Goal: Task Accomplishment & Management: Manage account settings

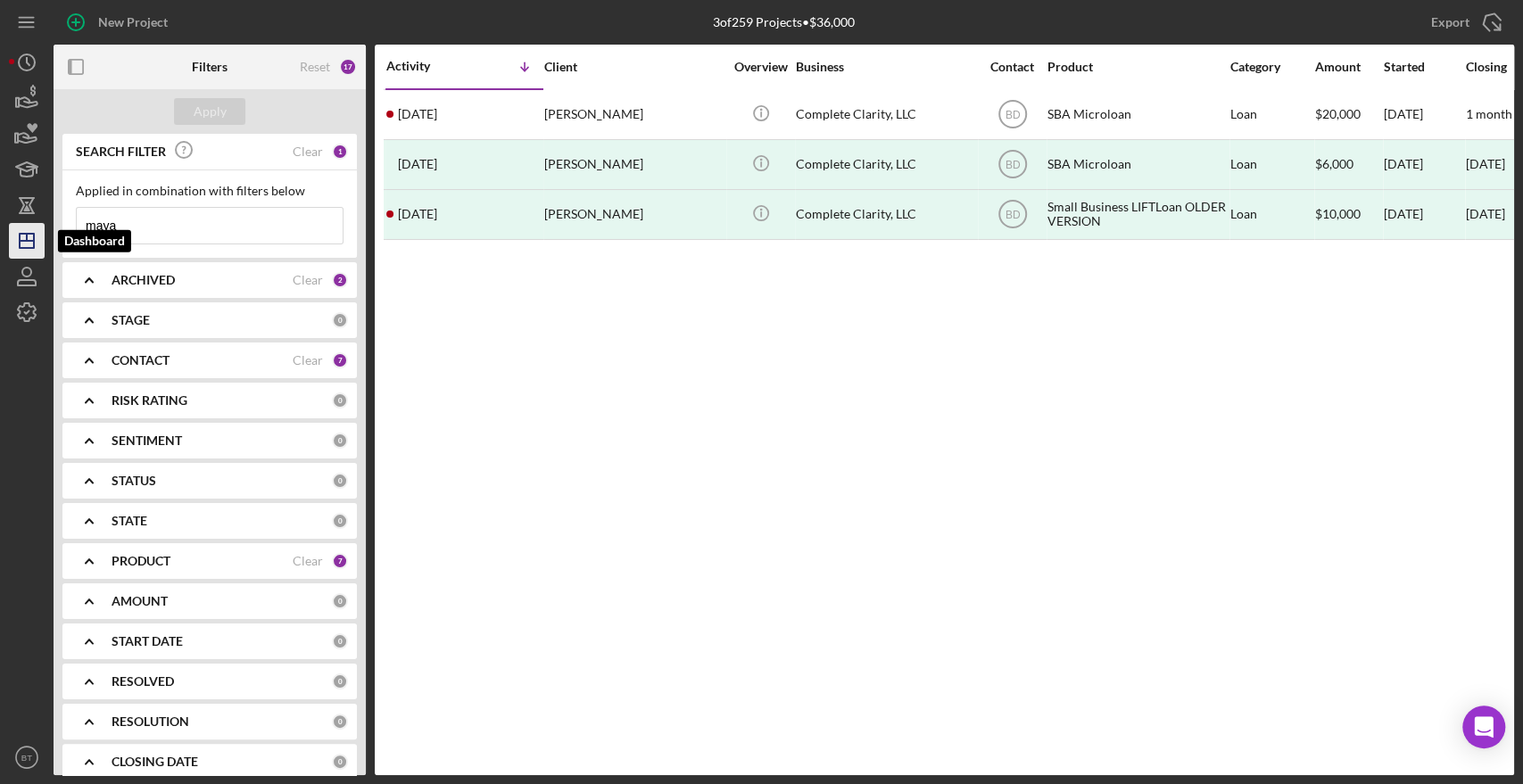
click at [21, 248] on polygon "button" at bounding box center [26, 240] width 15 height 15
click at [130, 234] on input "maya" at bounding box center [209, 225] width 266 height 35
drag, startPoint x: 132, startPoint y: 231, endPoint x: 71, endPoint y: 234, distance: 61.1
click at [71, 234] on div "Applied in combination with filters below maya Icon/Menu Close" at bounding box center [209, 213] width 294 height 87
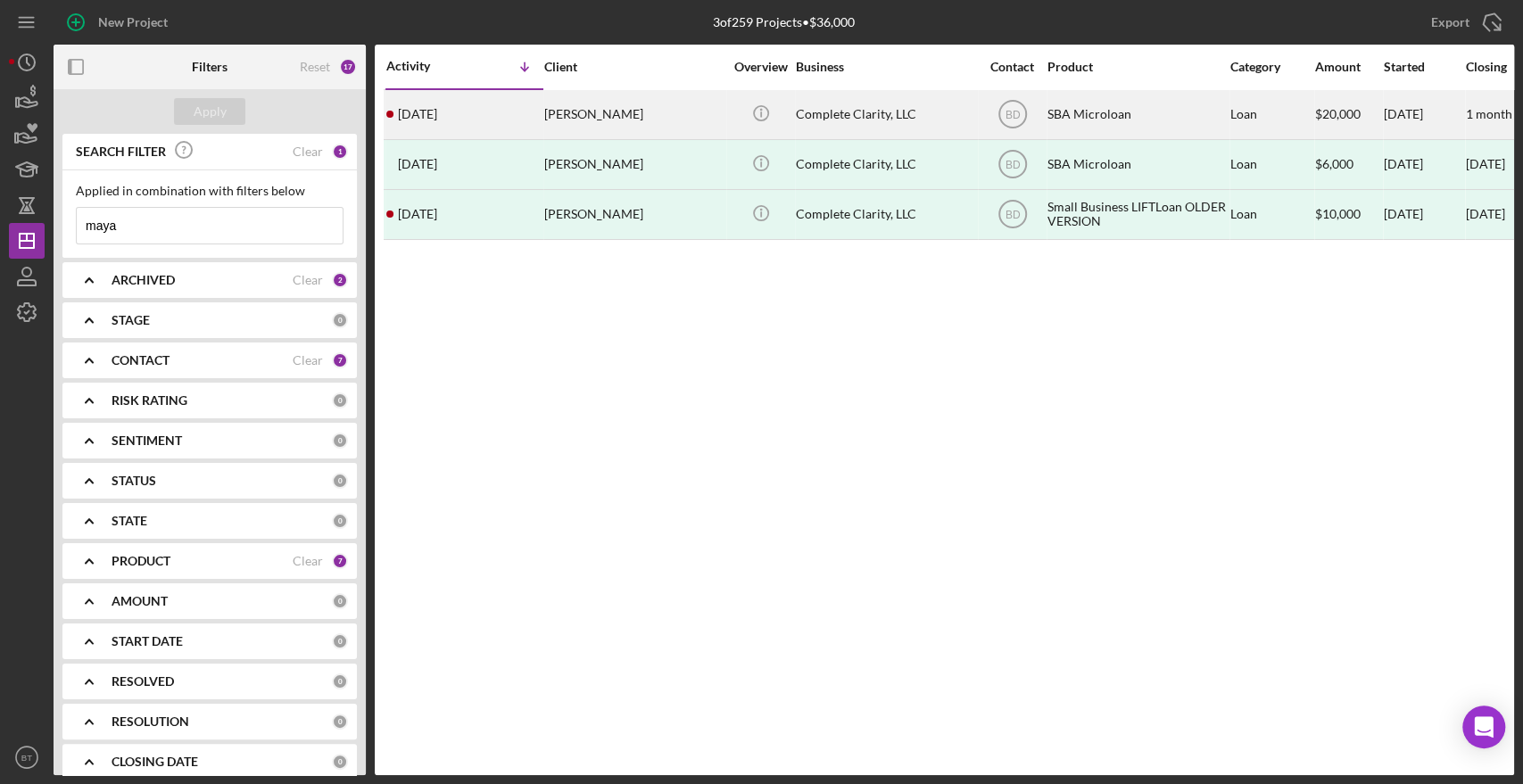
click at [693, 124] on div "Maya Cobb" at bounding box center [633, 114] width 178 height 47
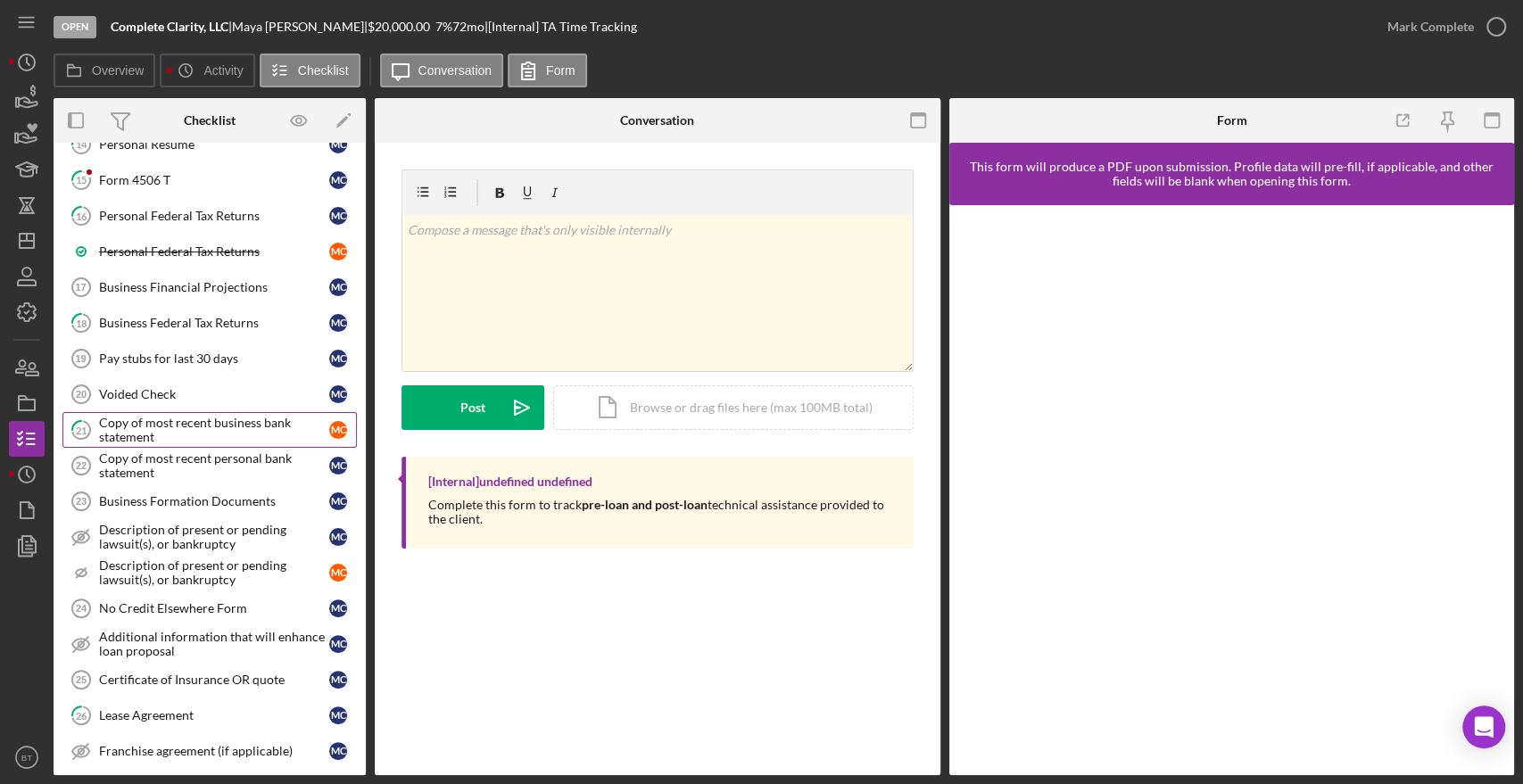
scroll to position [927, 0]
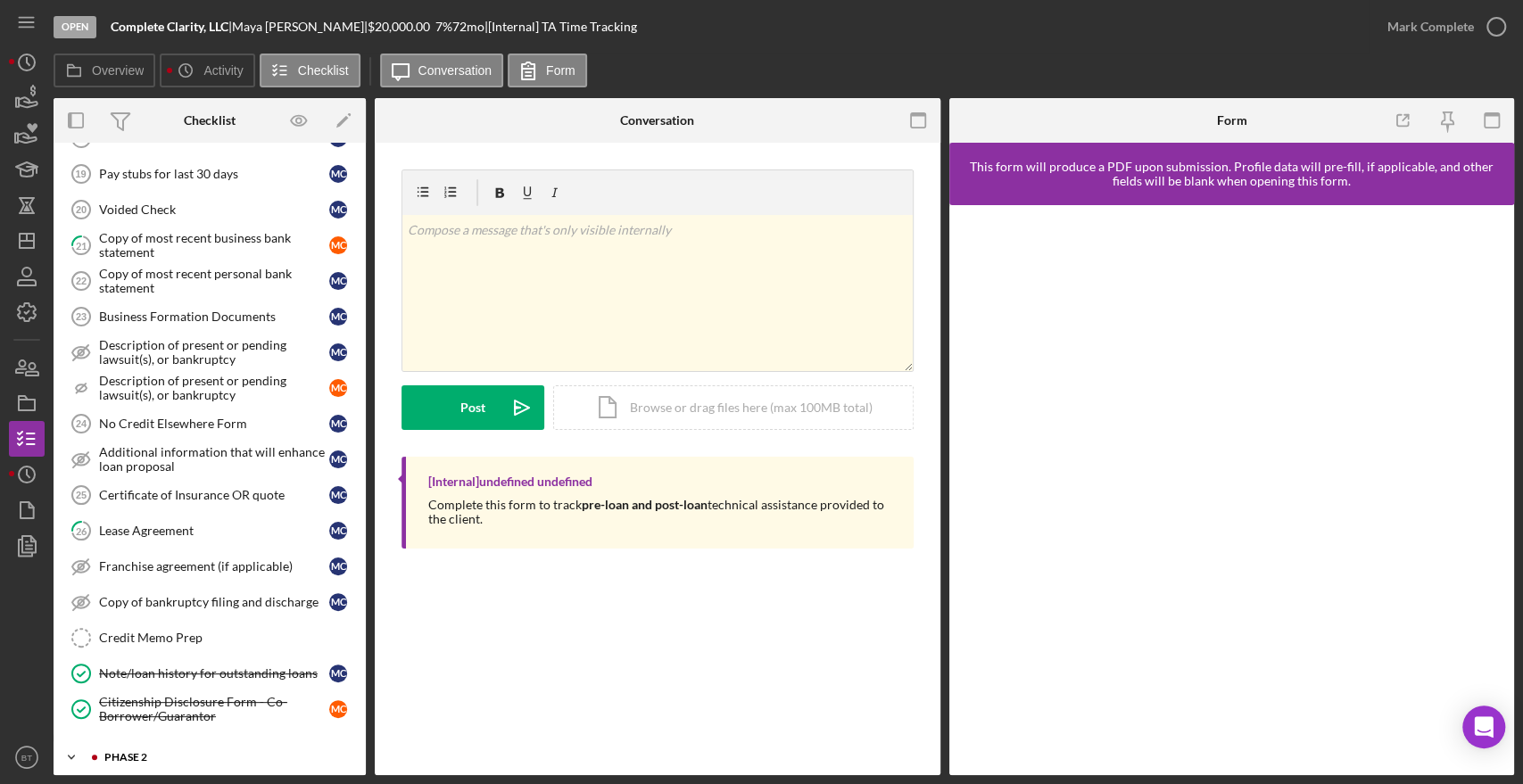
click at [157, 739] on div "Icon/Expander Phase 2 0 / 13" at bounding box center [209, 757] width 312 height 35
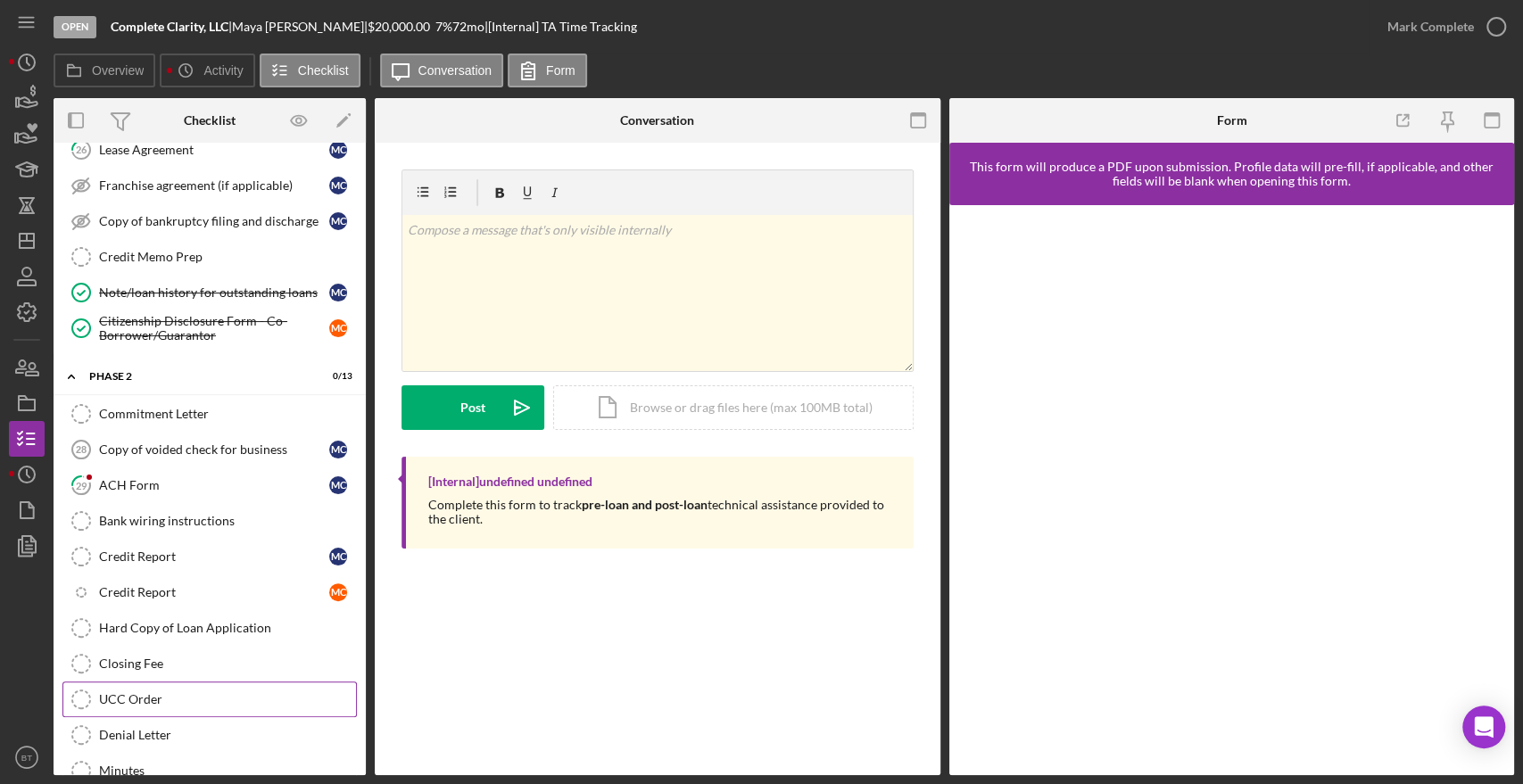
scroll to position [1324, 0]
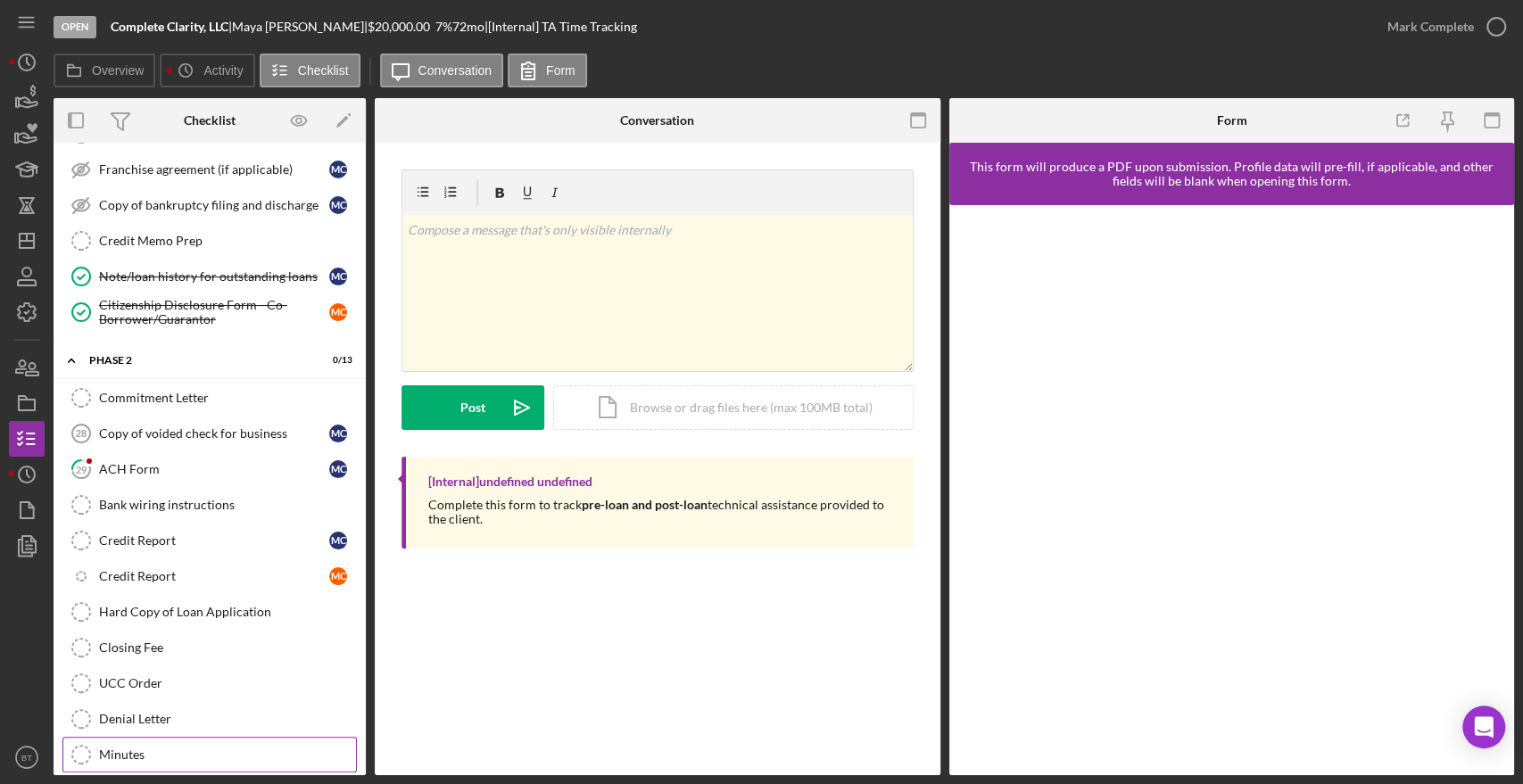
click at [148, 747] on div "Minutes" at bounding box center [227, 754] width 257 height 15
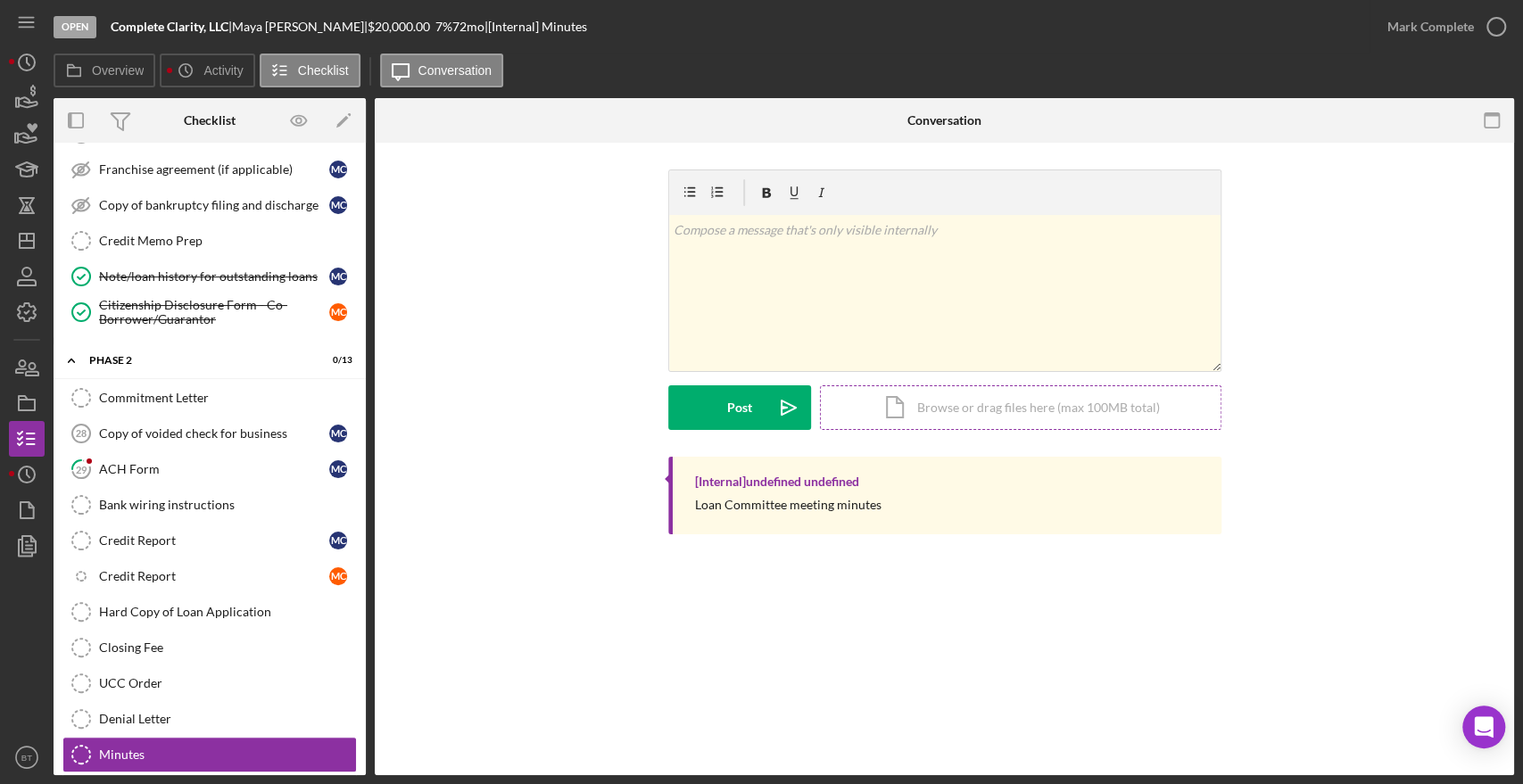
click at [954, 406] on div "Icon/Document Browse or drag files here (max 100MB total) Tap to choose files o…" at bounding box center [1020, 408] width 401 height 45
click at [942, 426] on div "Icon/Document Browse or drag files here (max 100MB total) Tap to choose files o…" at bounding box center [1020, 408] width 401 height 45
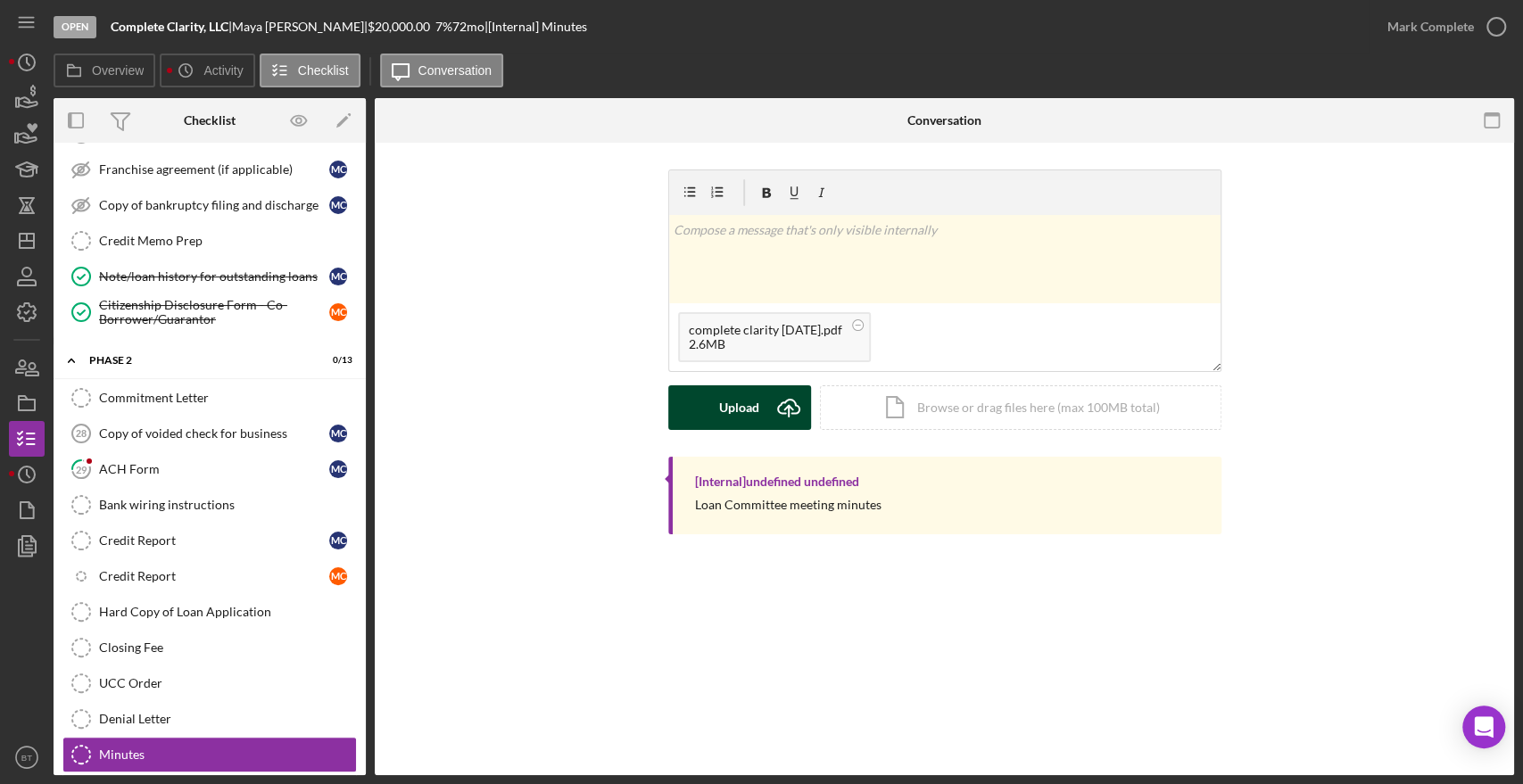
click at [700, 418] on button "Upload Icon/Upload" at bounding box center [739, 408] width 143 height 45
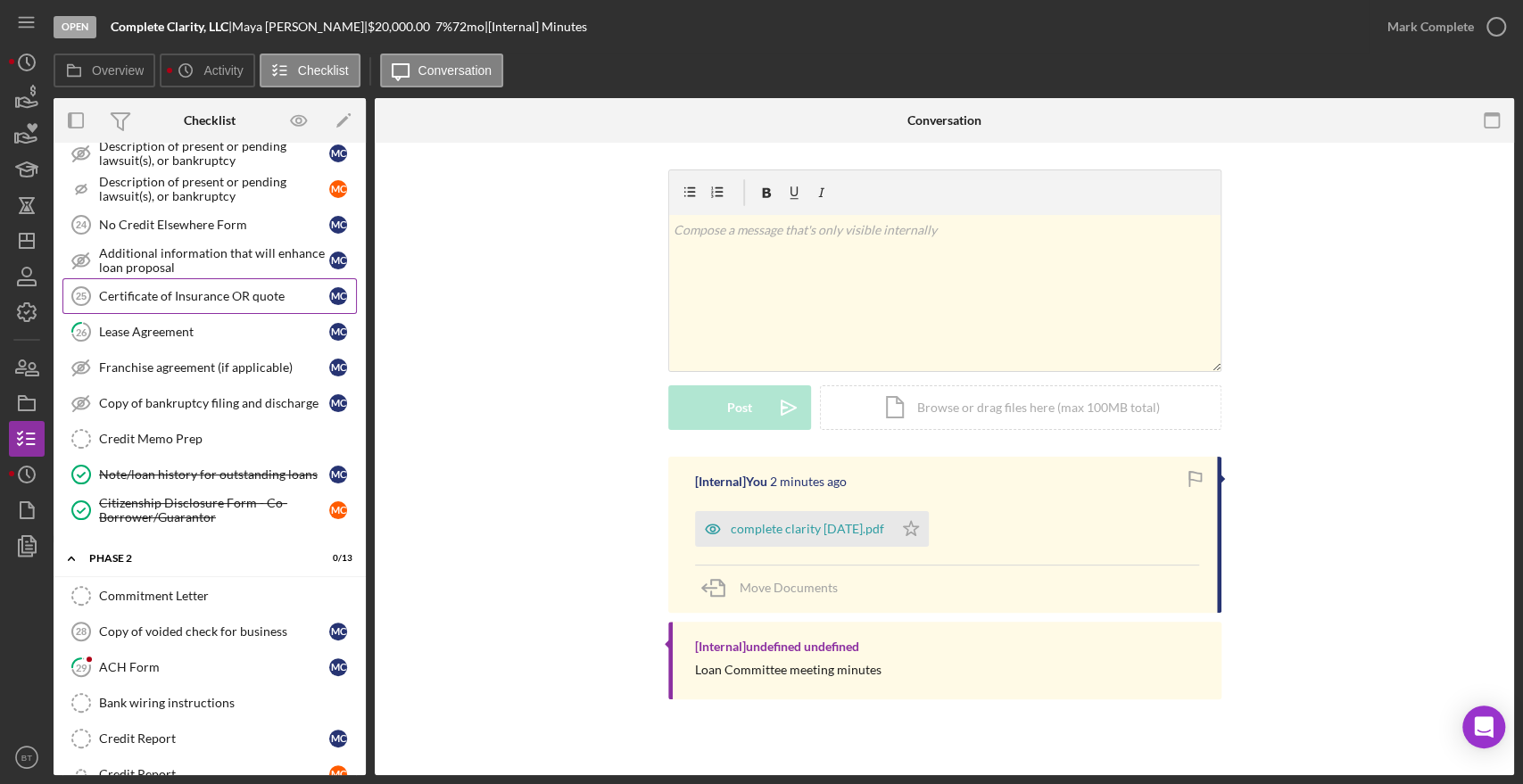
scroll to position [927, 0]
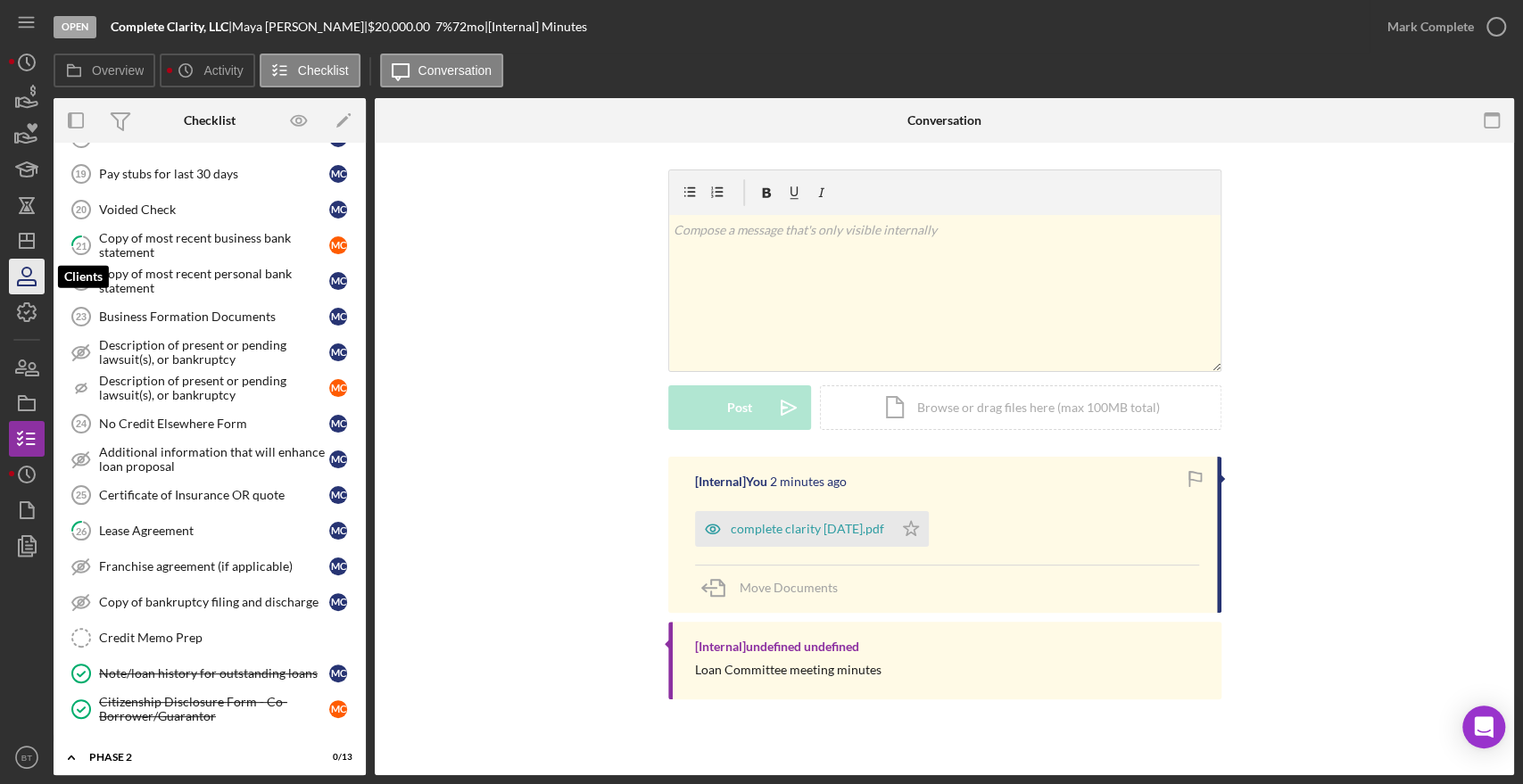
click at [35, 283] on icon "button" at bounding box center [26, 282] width 18 height 5
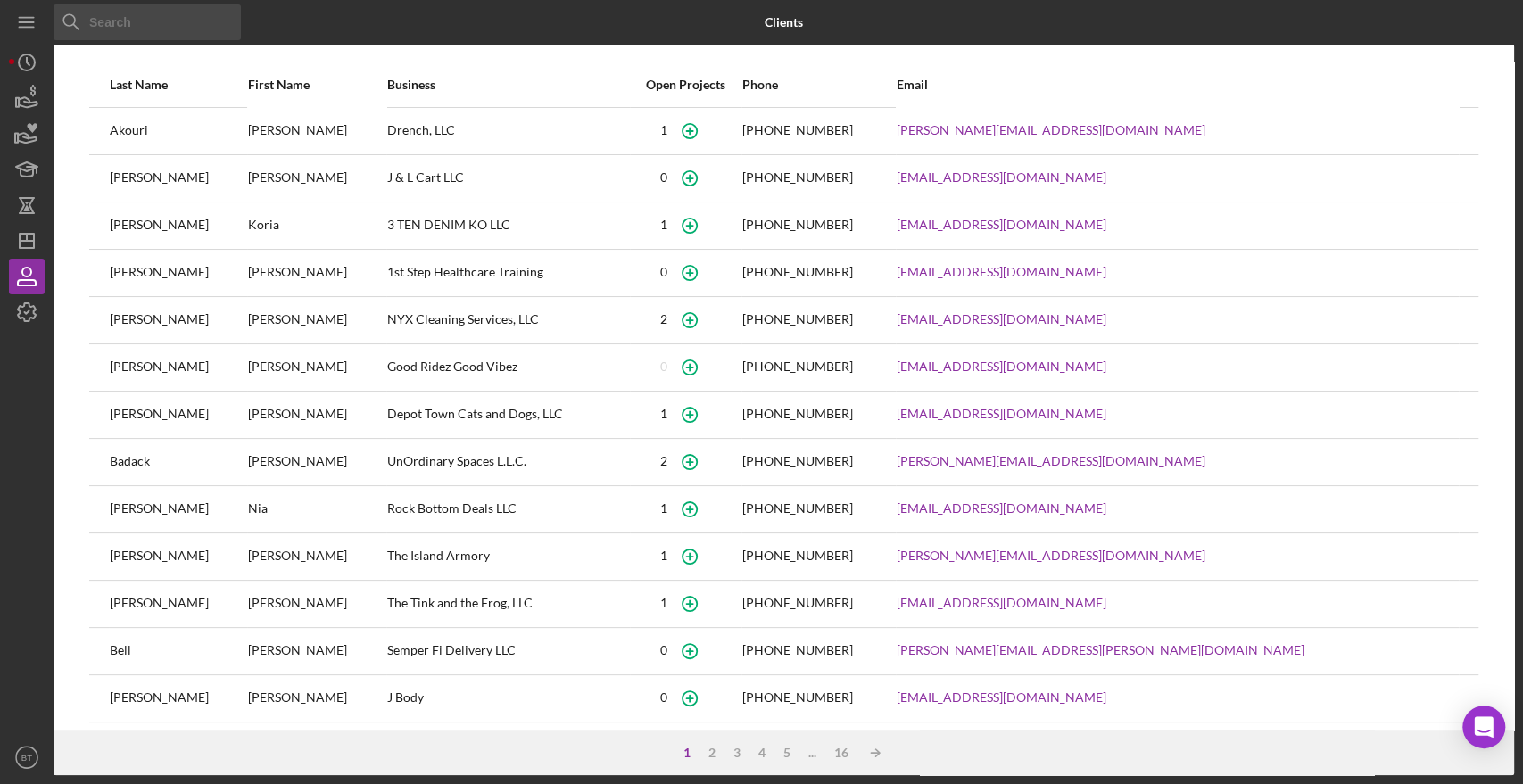
click at [153, 31] on input at bounding box center [148, 22] width 188 height 35
type input "cobb"
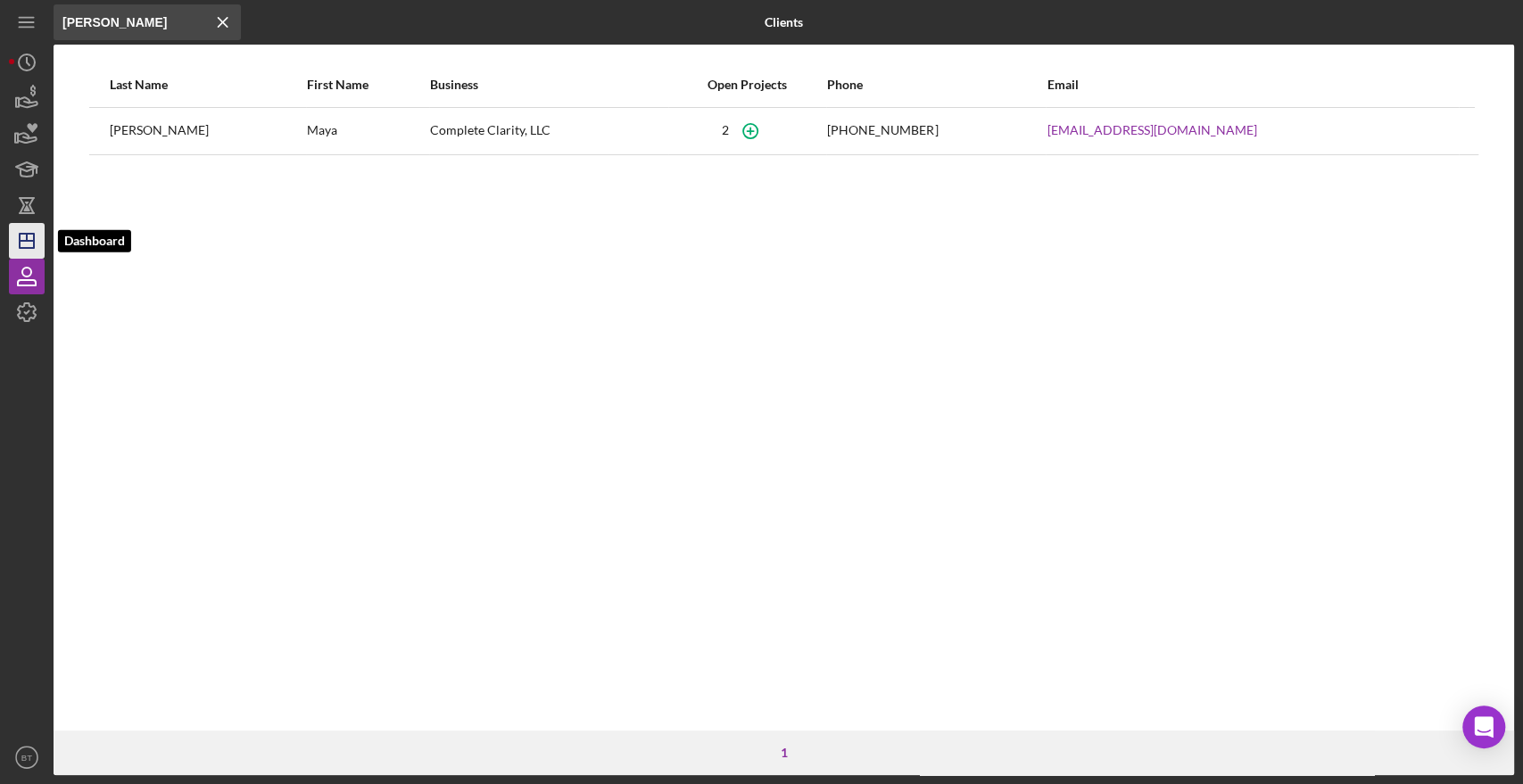
click at [20, 253] on icon "Icon/Dashboard" at bounding box center [27, 240] width 45 height 45
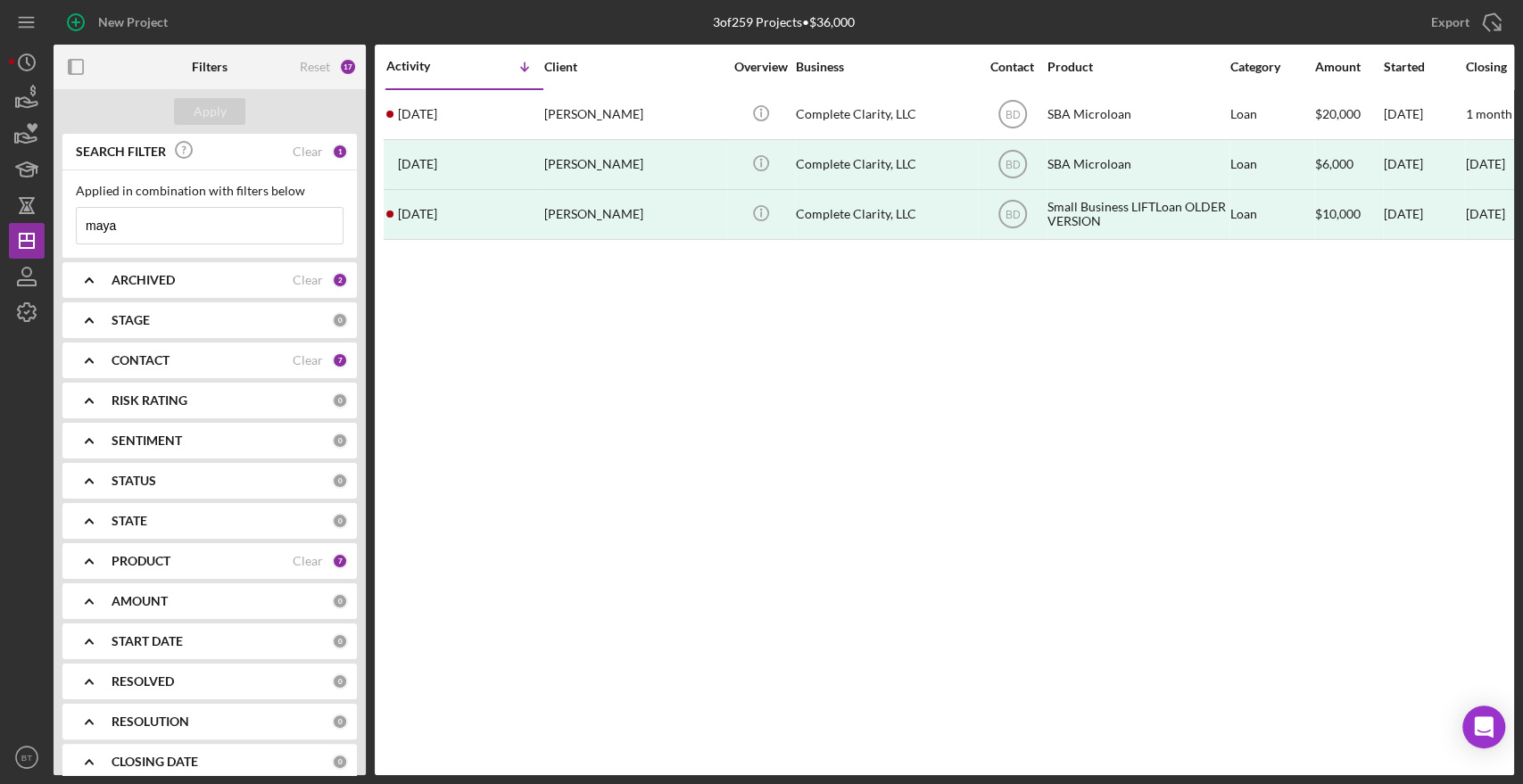
scroll to position [97, 0]
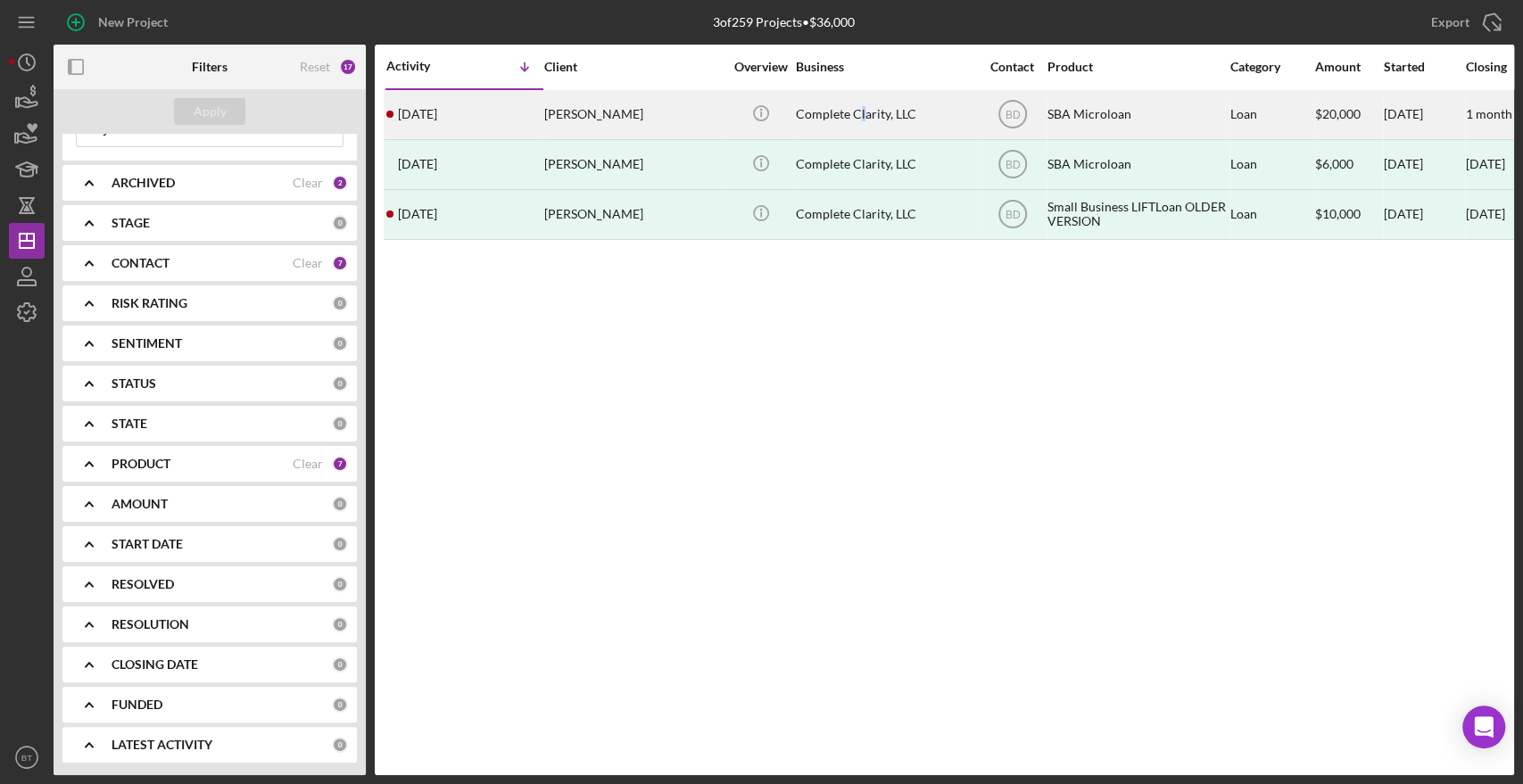
click at [863, 123] on div "Complete Clarity, LLC" at bounding box center [884, 114] width 178 height 47
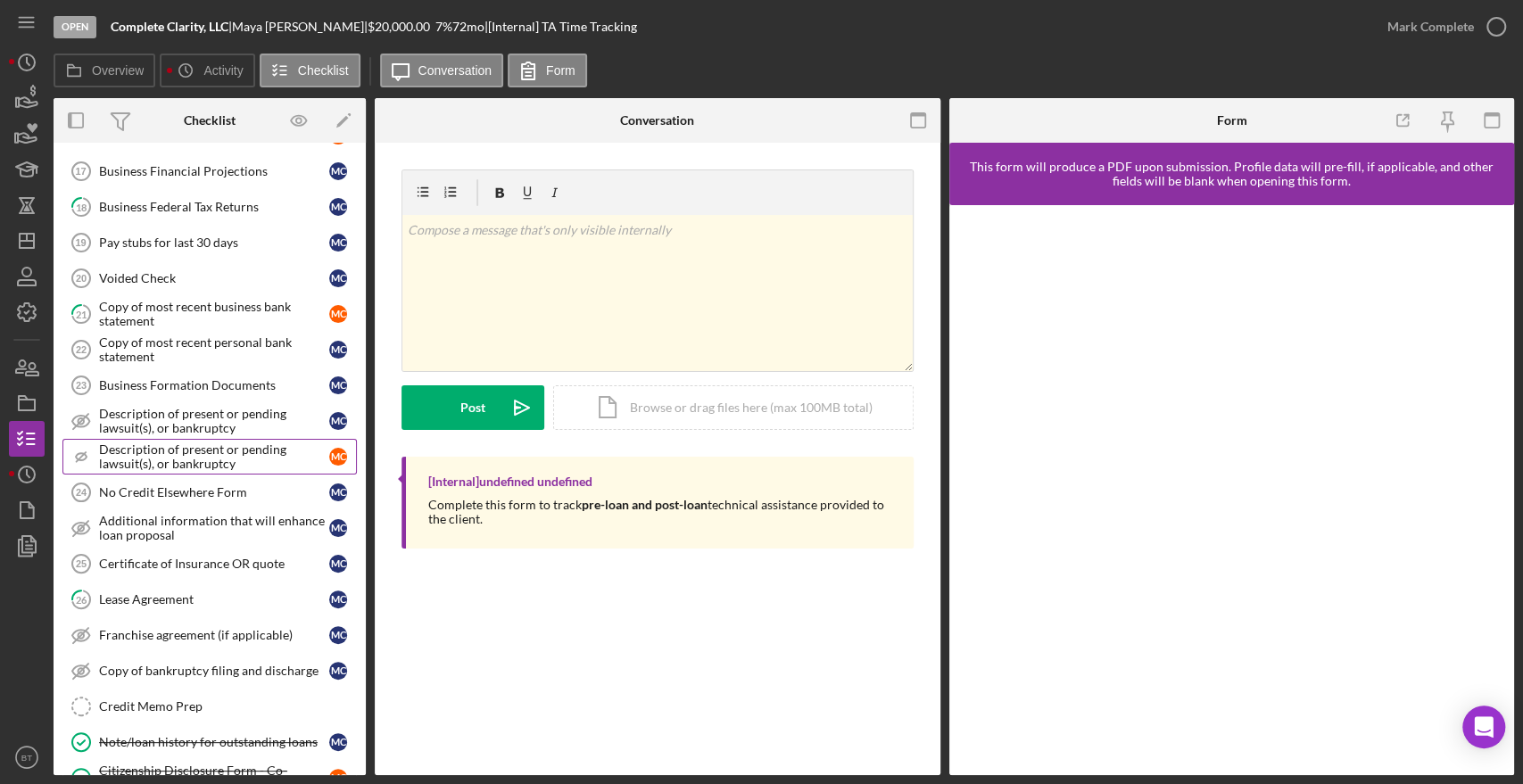
scroll to position [828, 0]
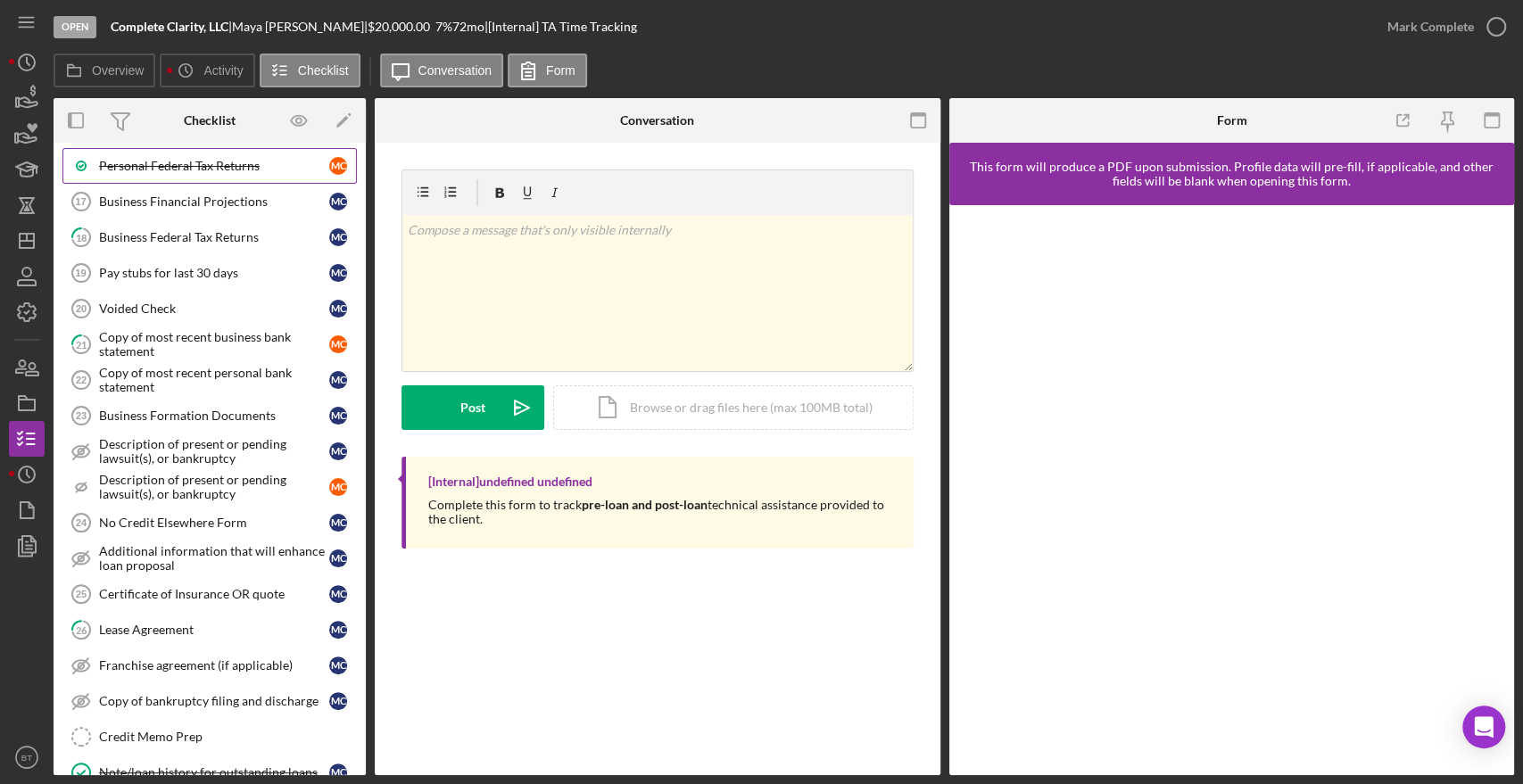
click at [187, 163] on div "Personal Federal Tax Returns" at bounding box center [213, 165] width 230 height 15
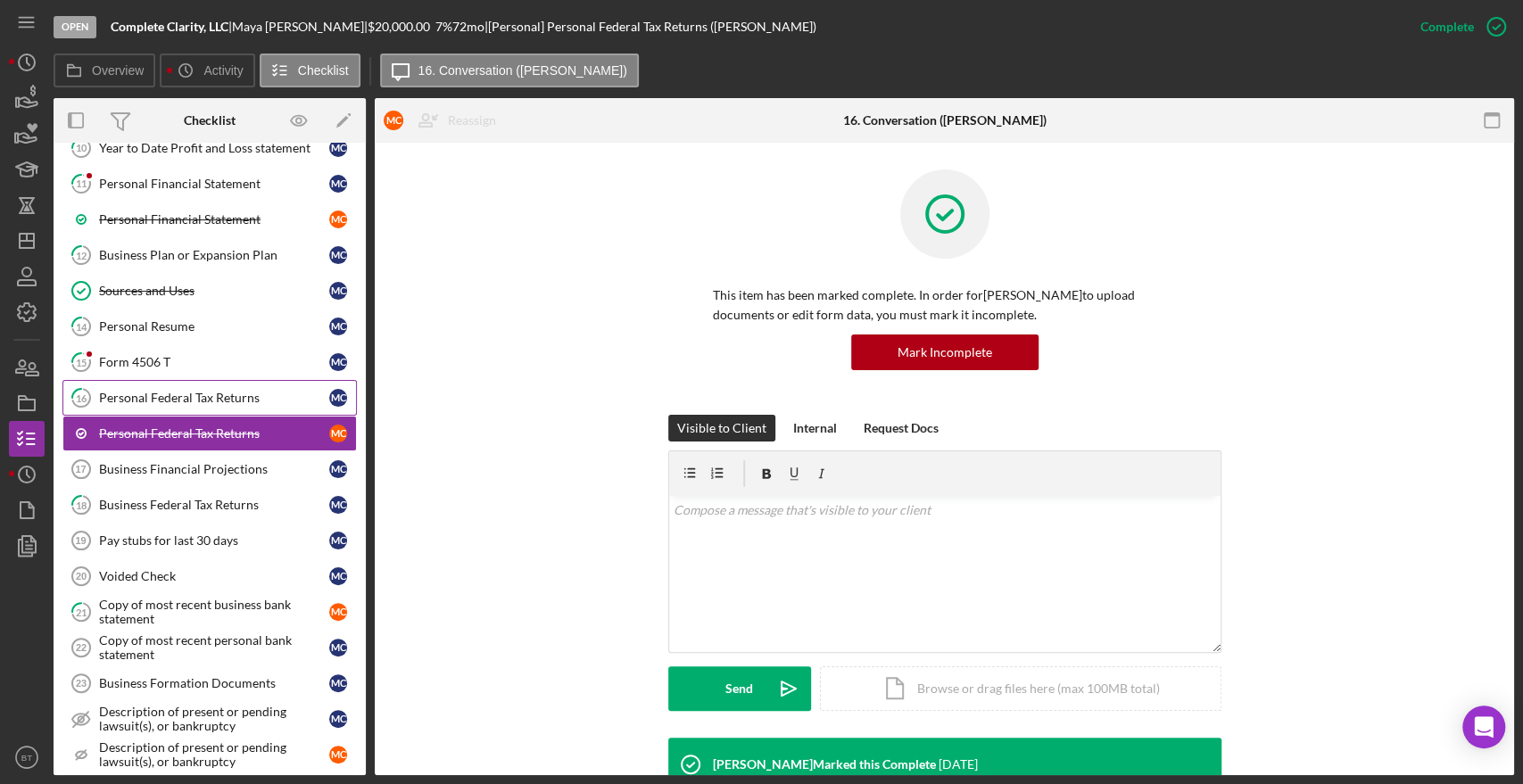
scroll to position [532, 0]
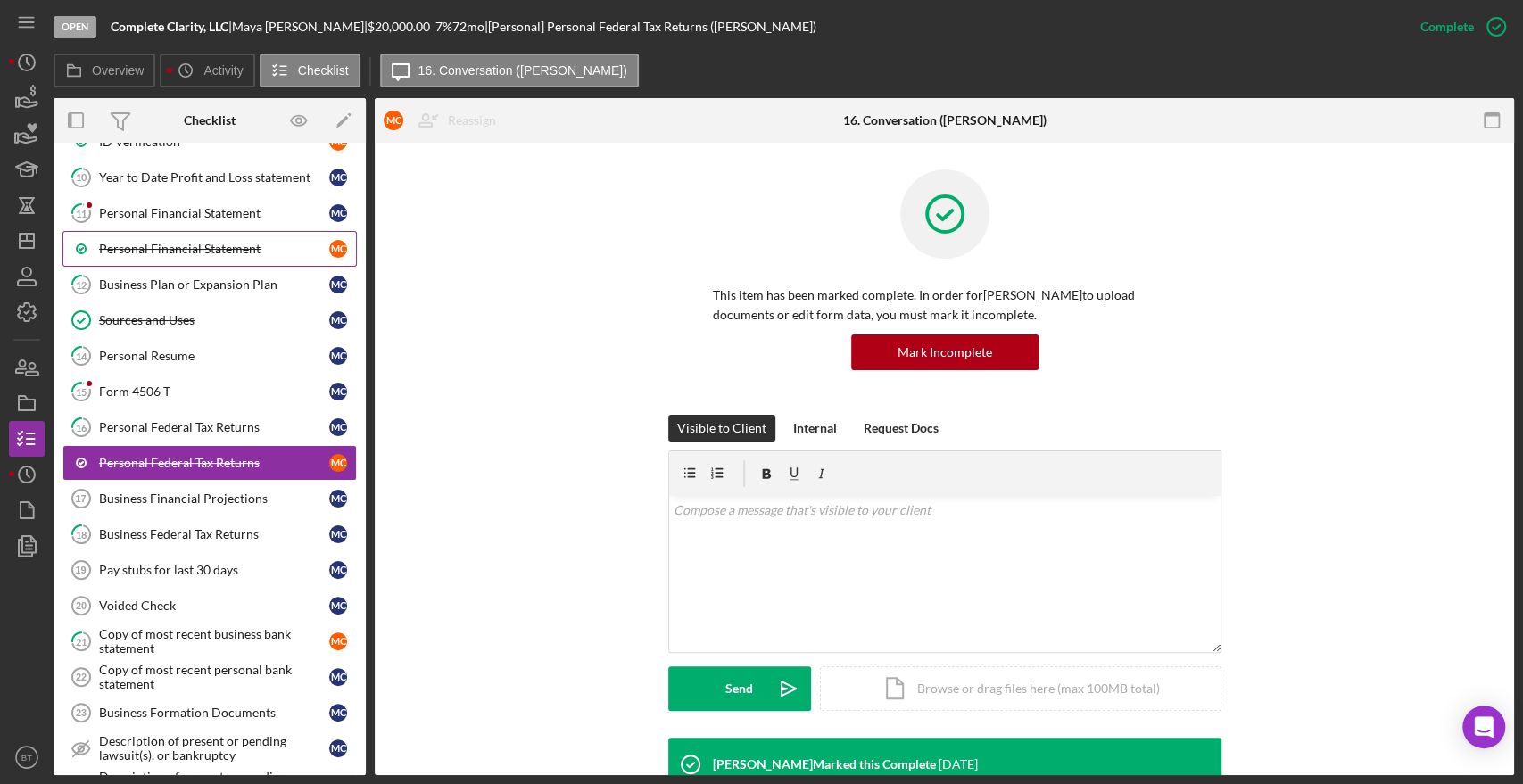
click at [180, 241] on div "Personal Financial Statement" at bounding box center [213, 248] width 230 height 15
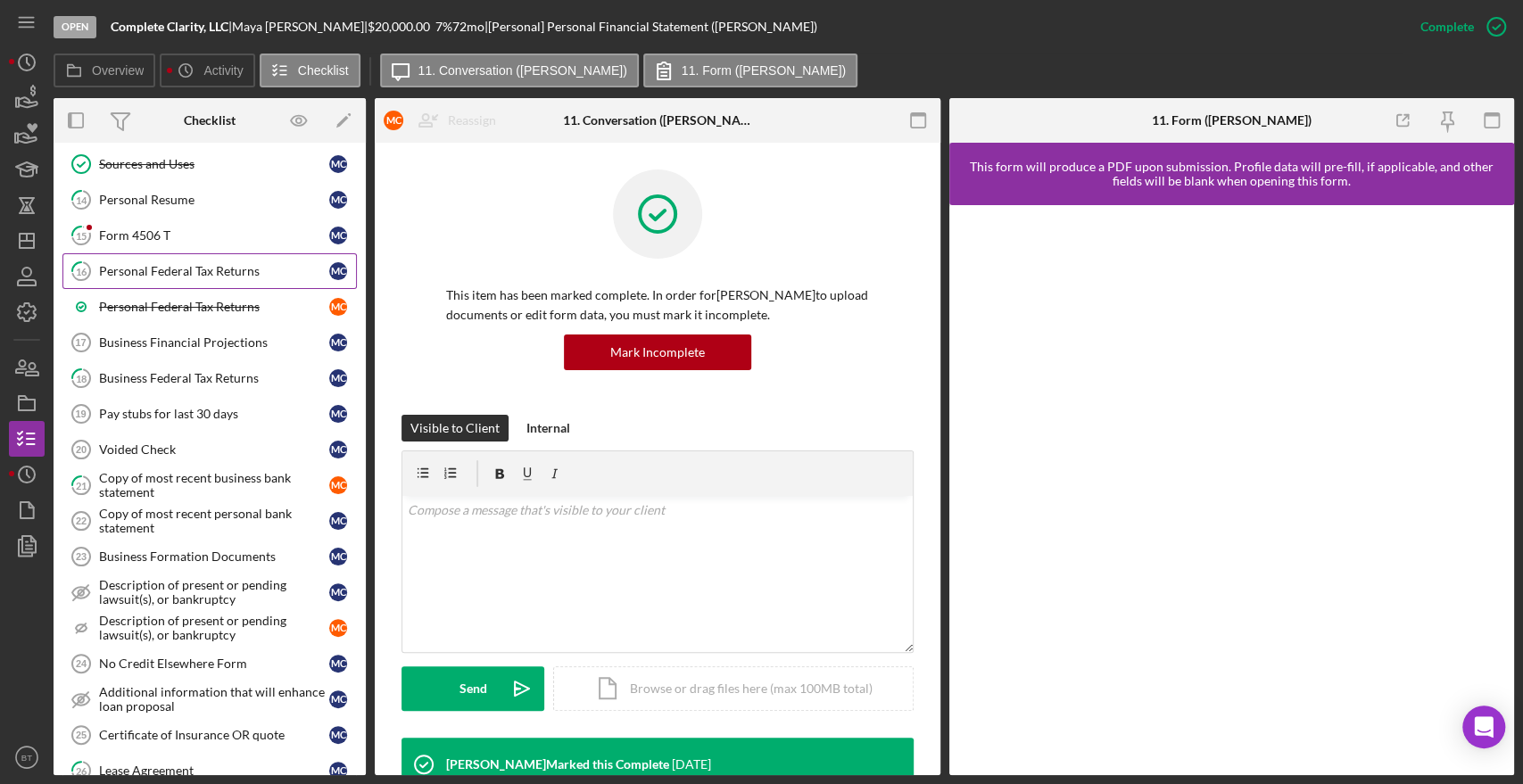
scroll to position [927, 0]
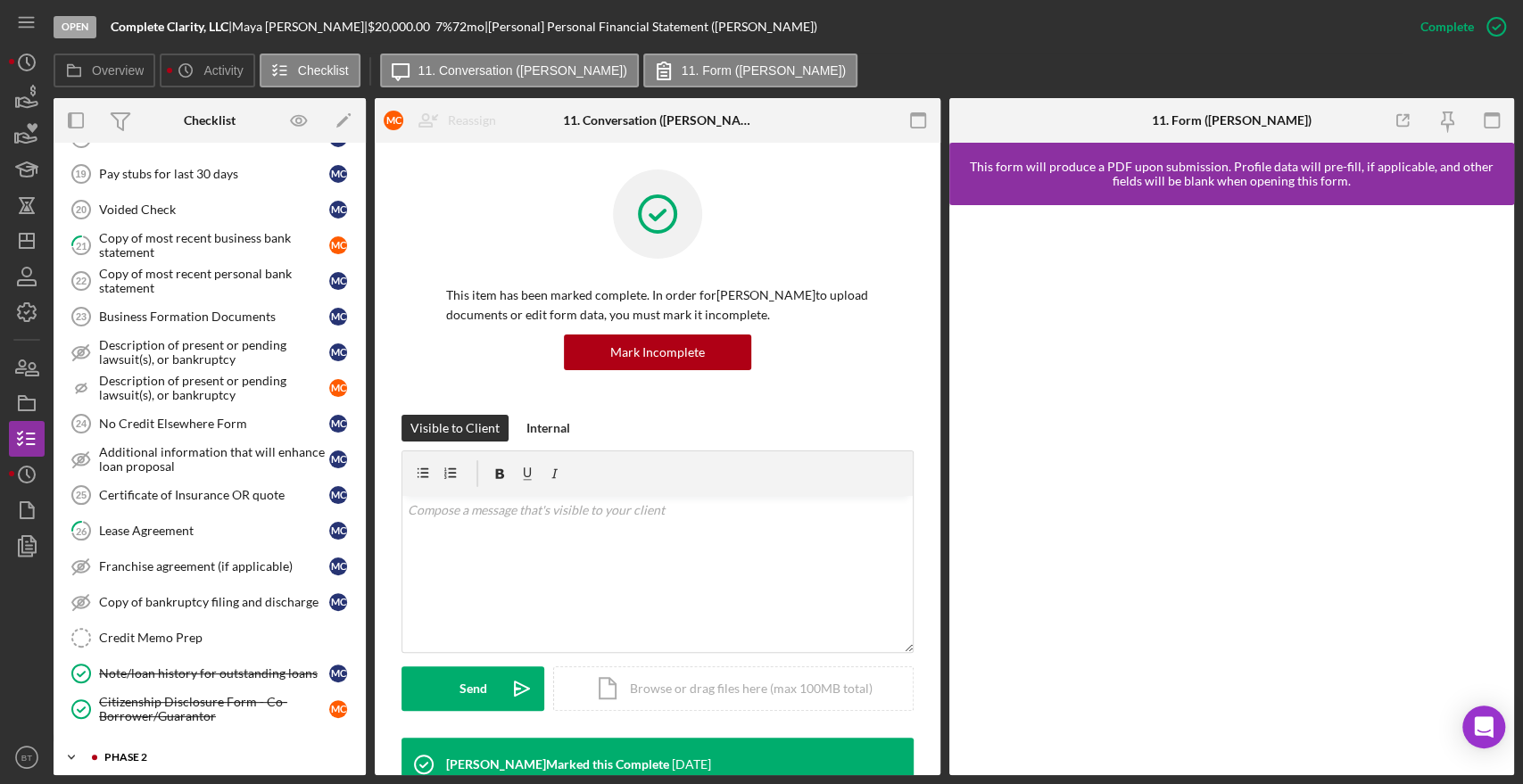
click at [164, 752] on div "Phase 2" at bounding box center [224, 757] width 239 height 11
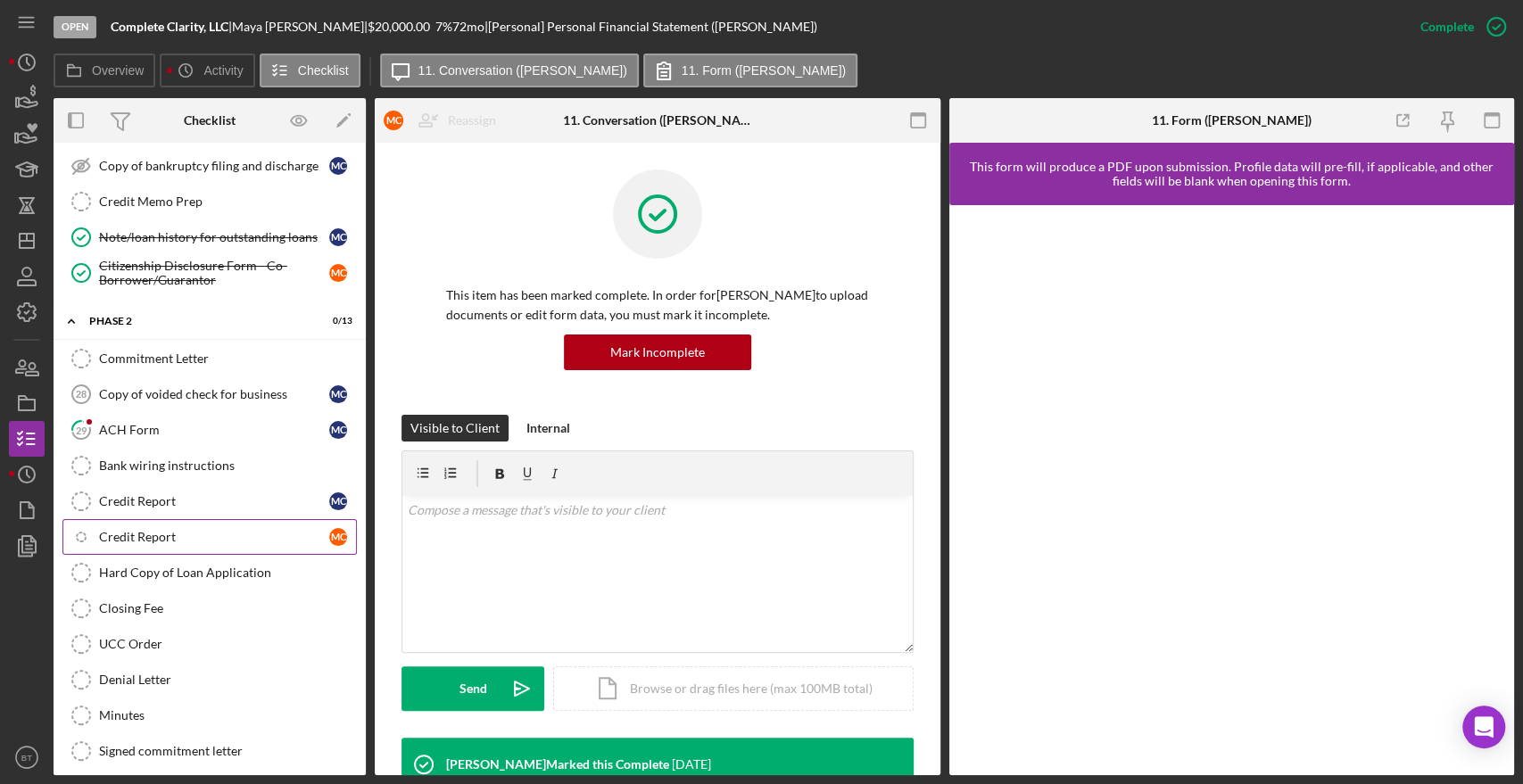
scroll to position [1398, 0]
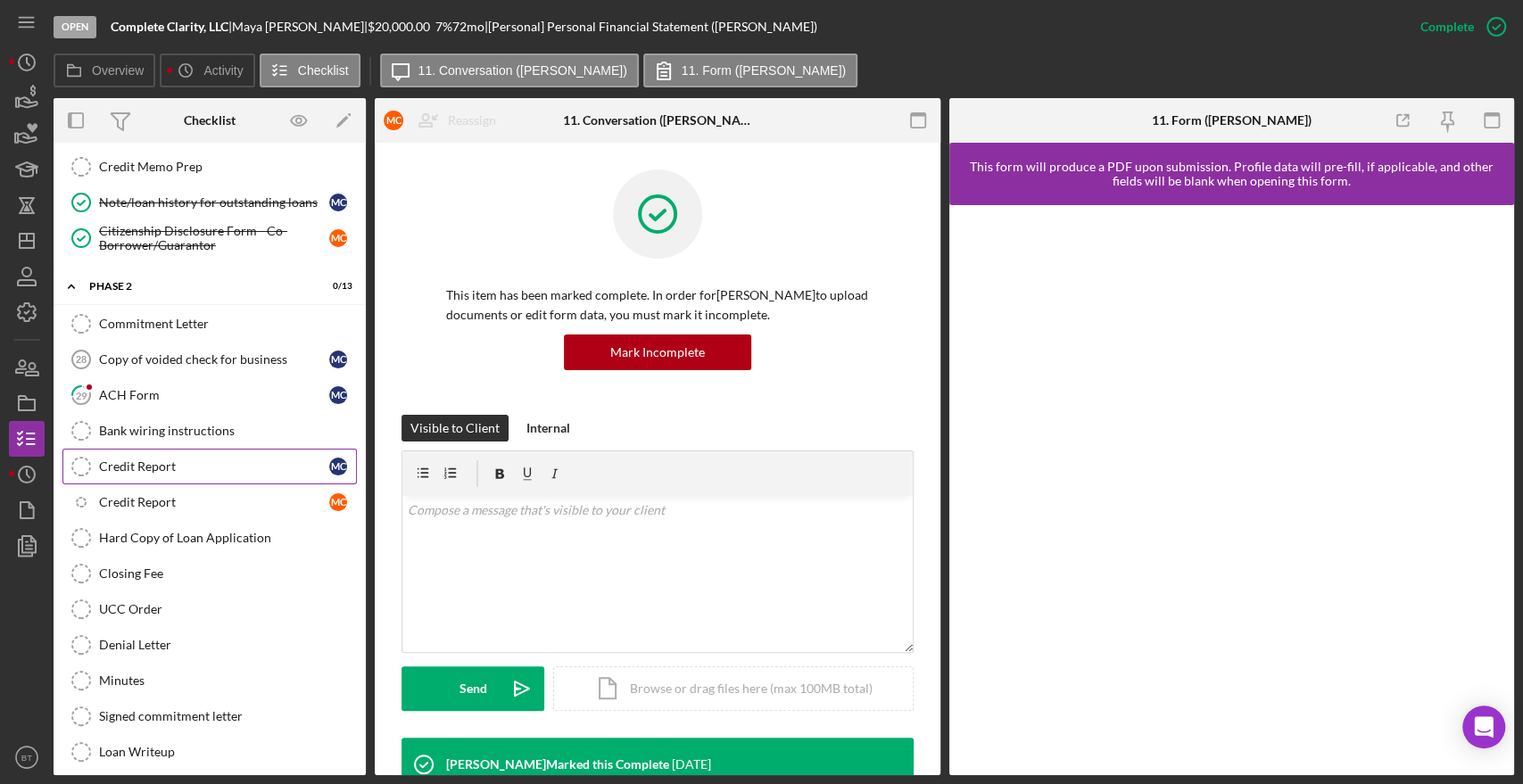
click at [164, 449] on link "Credit Report Credit Report M C" at bounding box center [209, 466] width 294 height 35
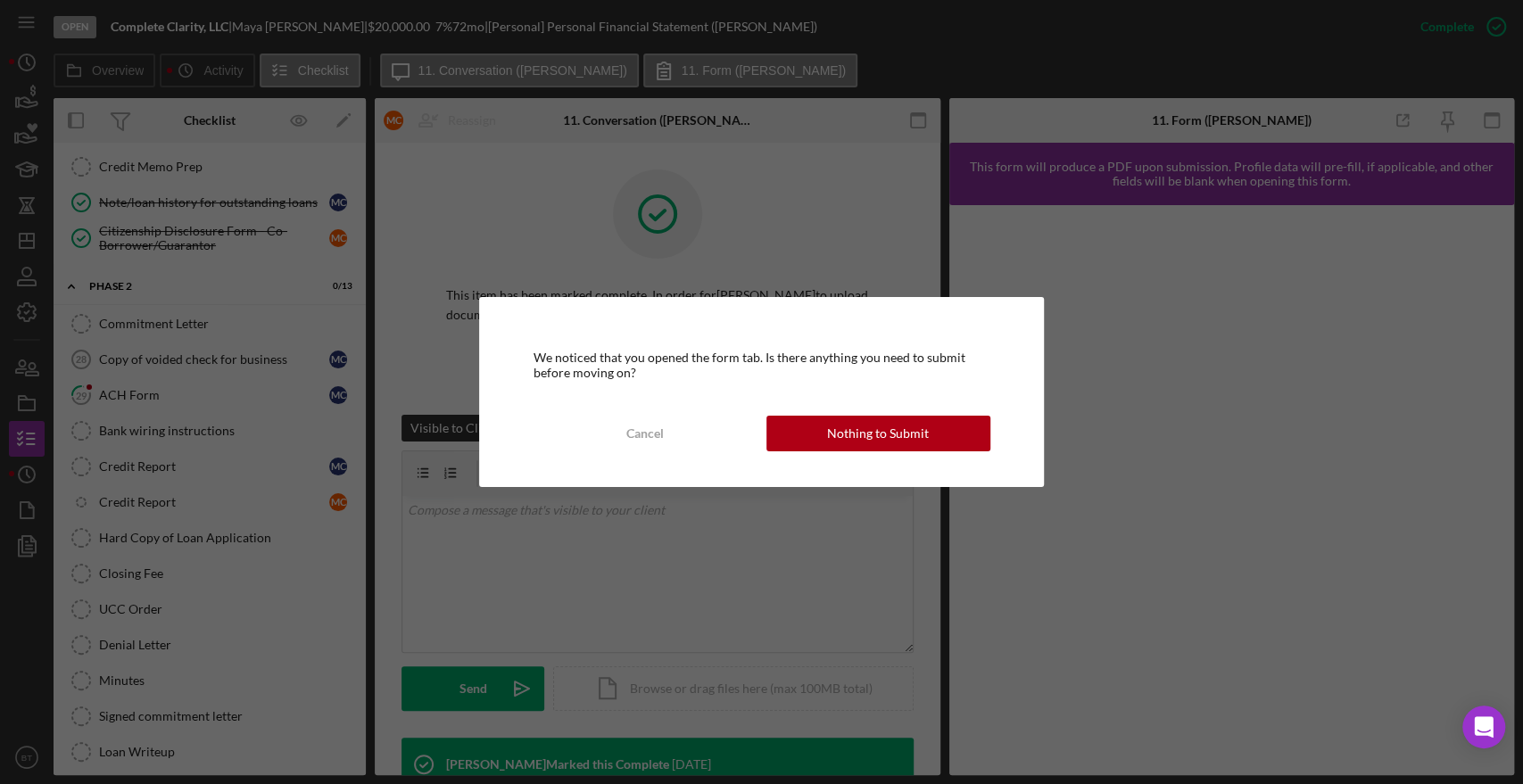
click at [606, 440] on button "Cancel" at bounding box center [644, 433] width 224 height 35
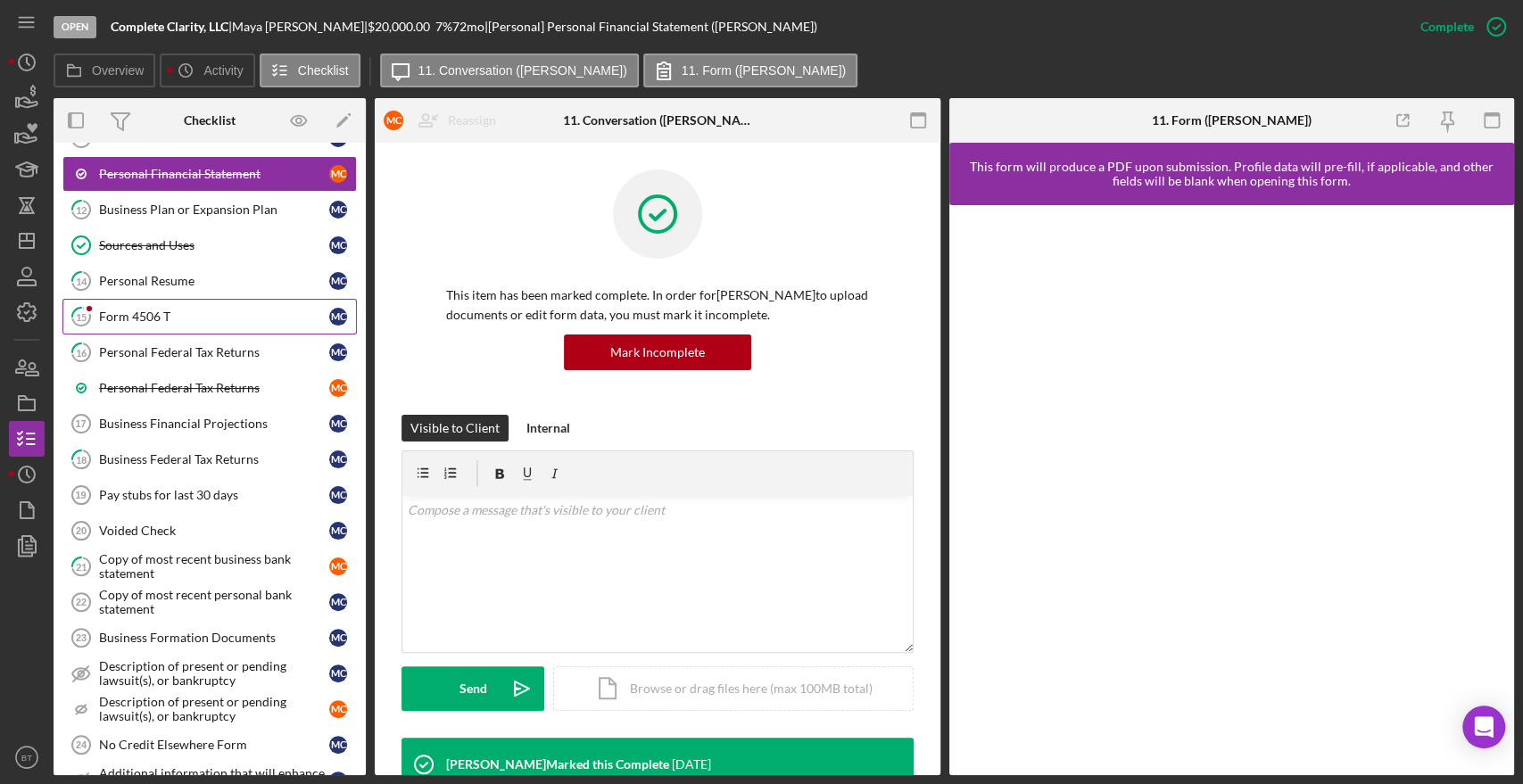
scroll to position [105, 0]
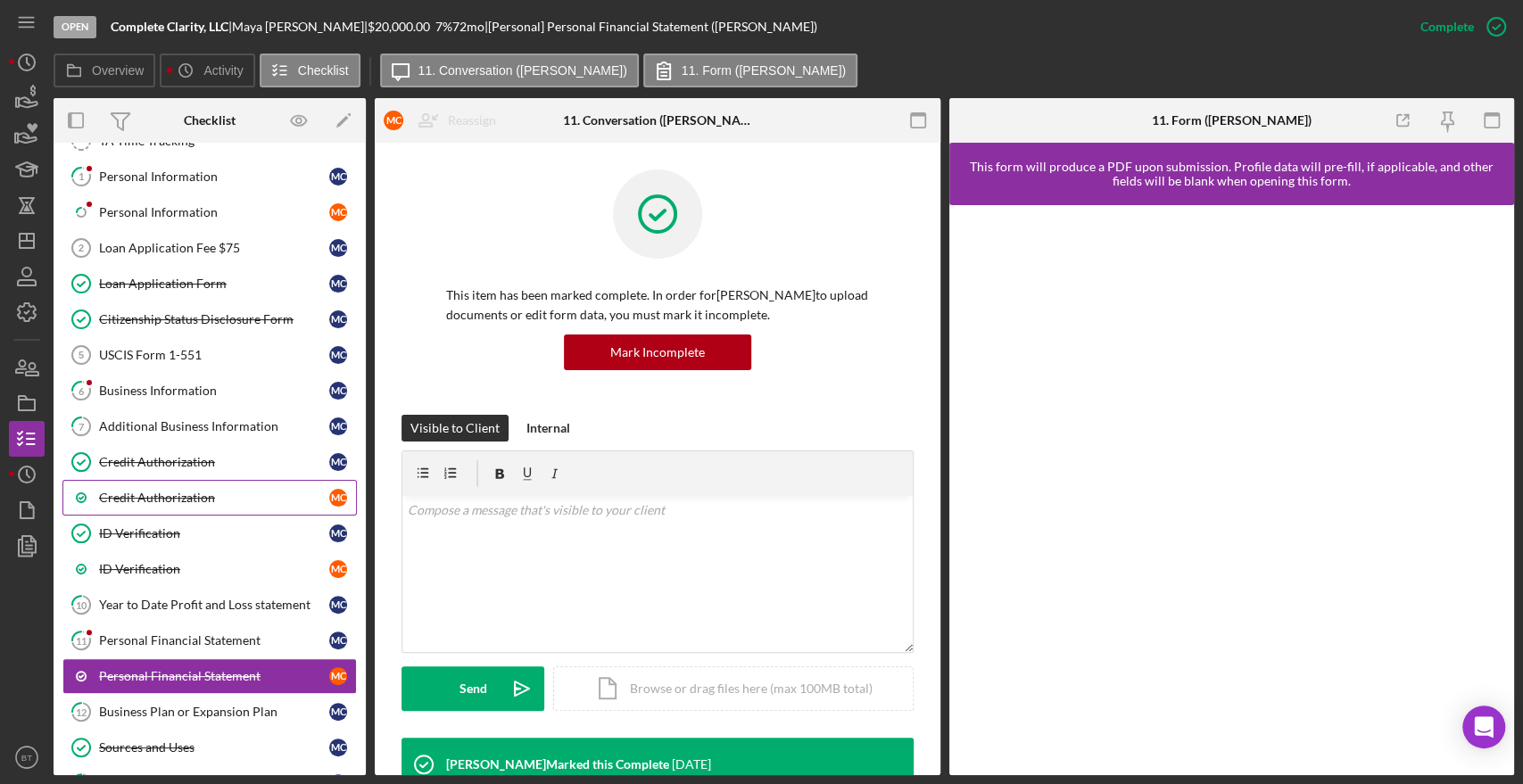
click at [178, 491] on div "Credit Authorization" at bounding box center [213, 498] width 230 height 15
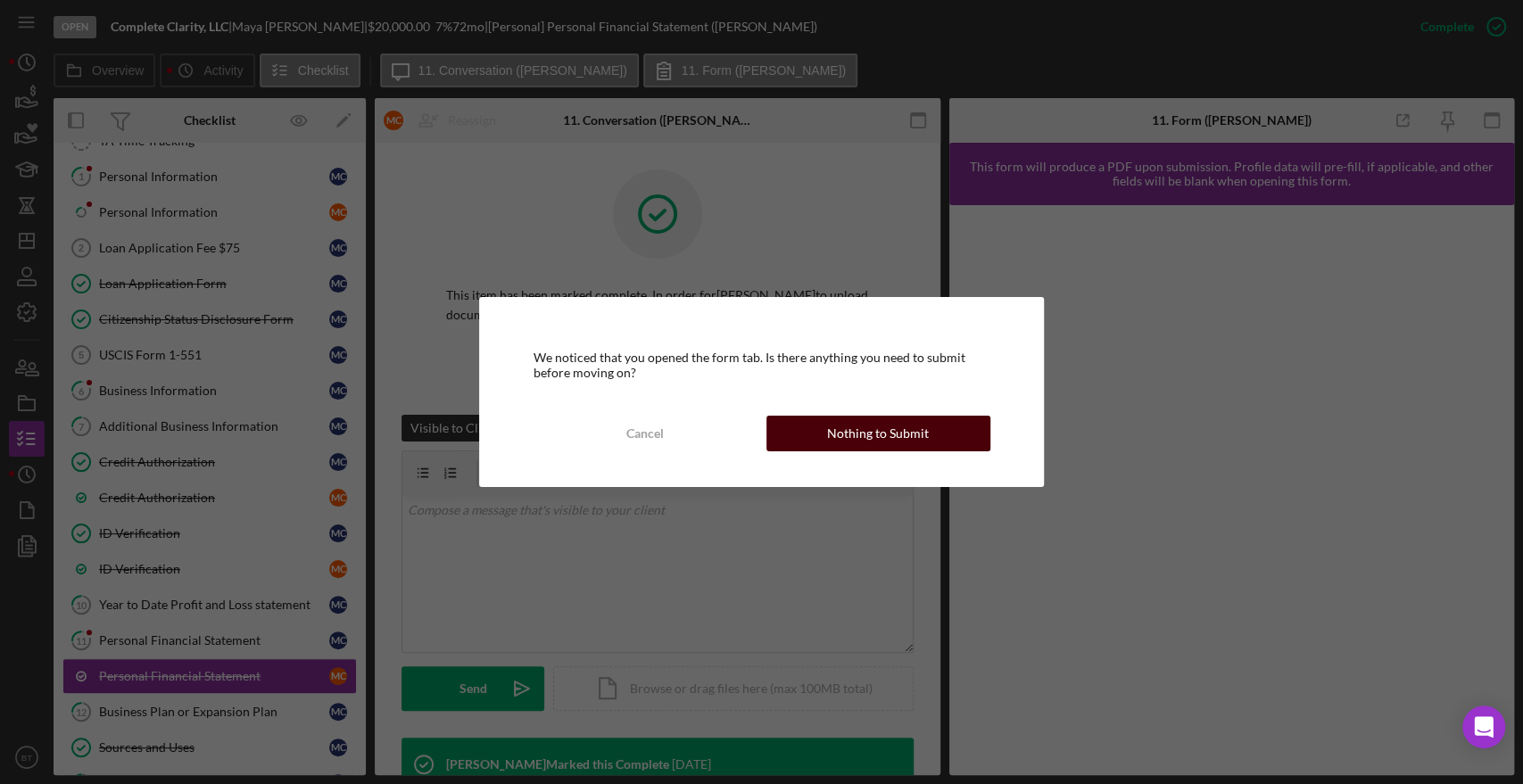
drag, startPoint x: 655, startPoint y: 427, endPoint x: 905, endPoint y: 428, distance: 250.0
click at [905, 428] on div "Cancel Nothing to Submit" at bounding box center [760, 433] width 457 height 35
click at [905, 428] on div "Nothing to Submit" at bounding box center [877, 433] width 102 height 35
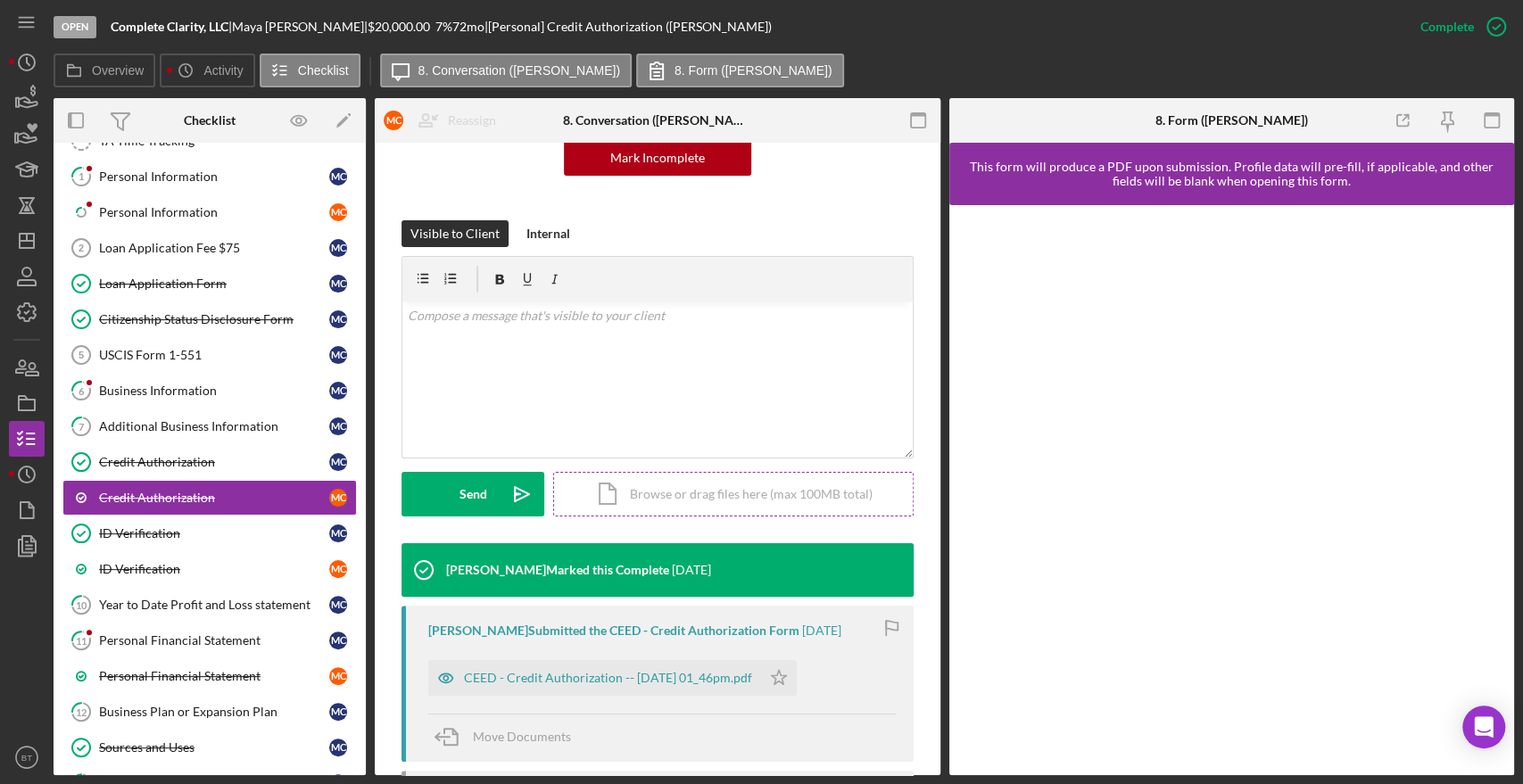
scroll to position [197, 0]
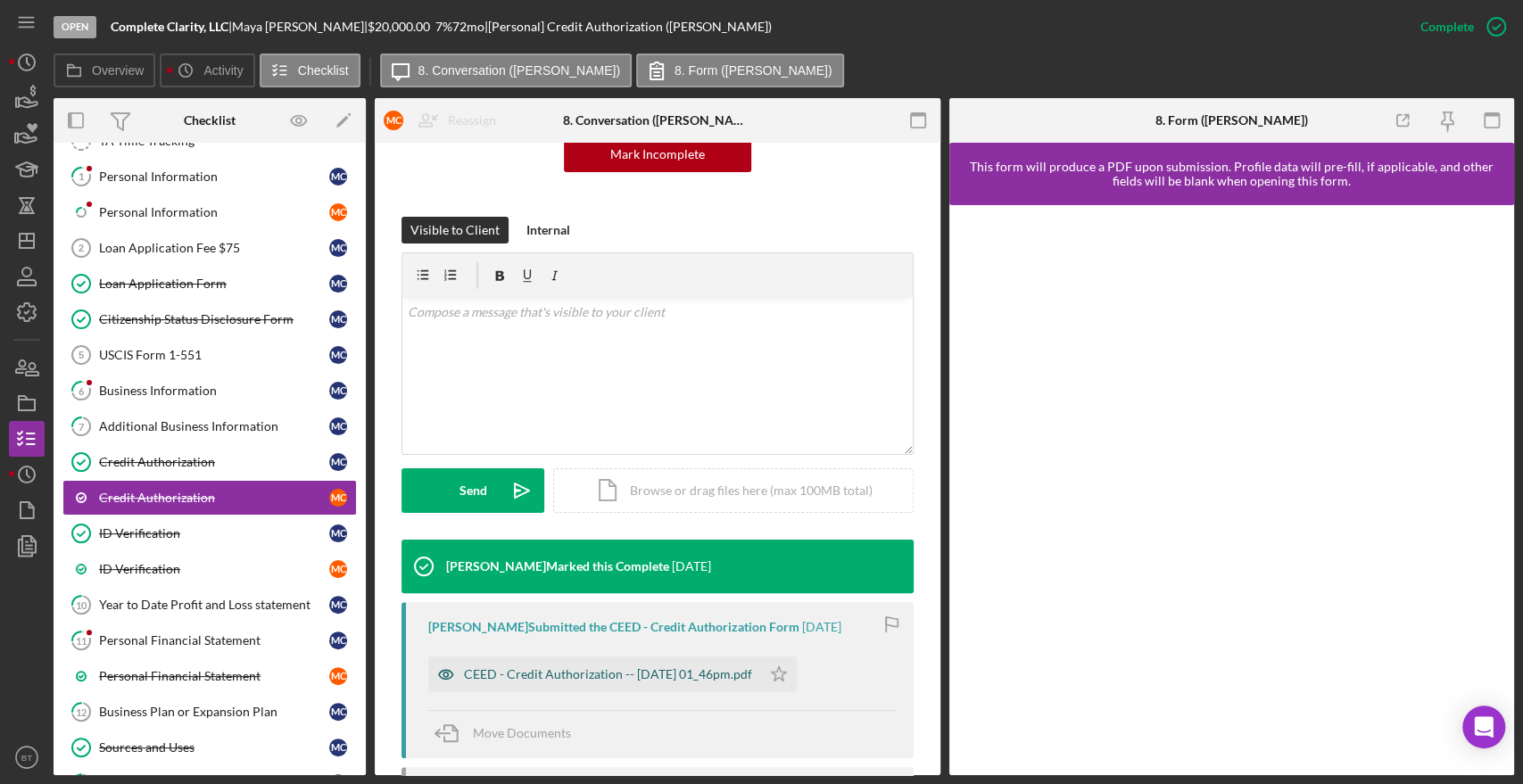
click at [641, 671] on div "CEED - Credit Authorization -- 2025-08-12 01_46pm.pdf" at bounding box center [607, 674] width 289 height 15
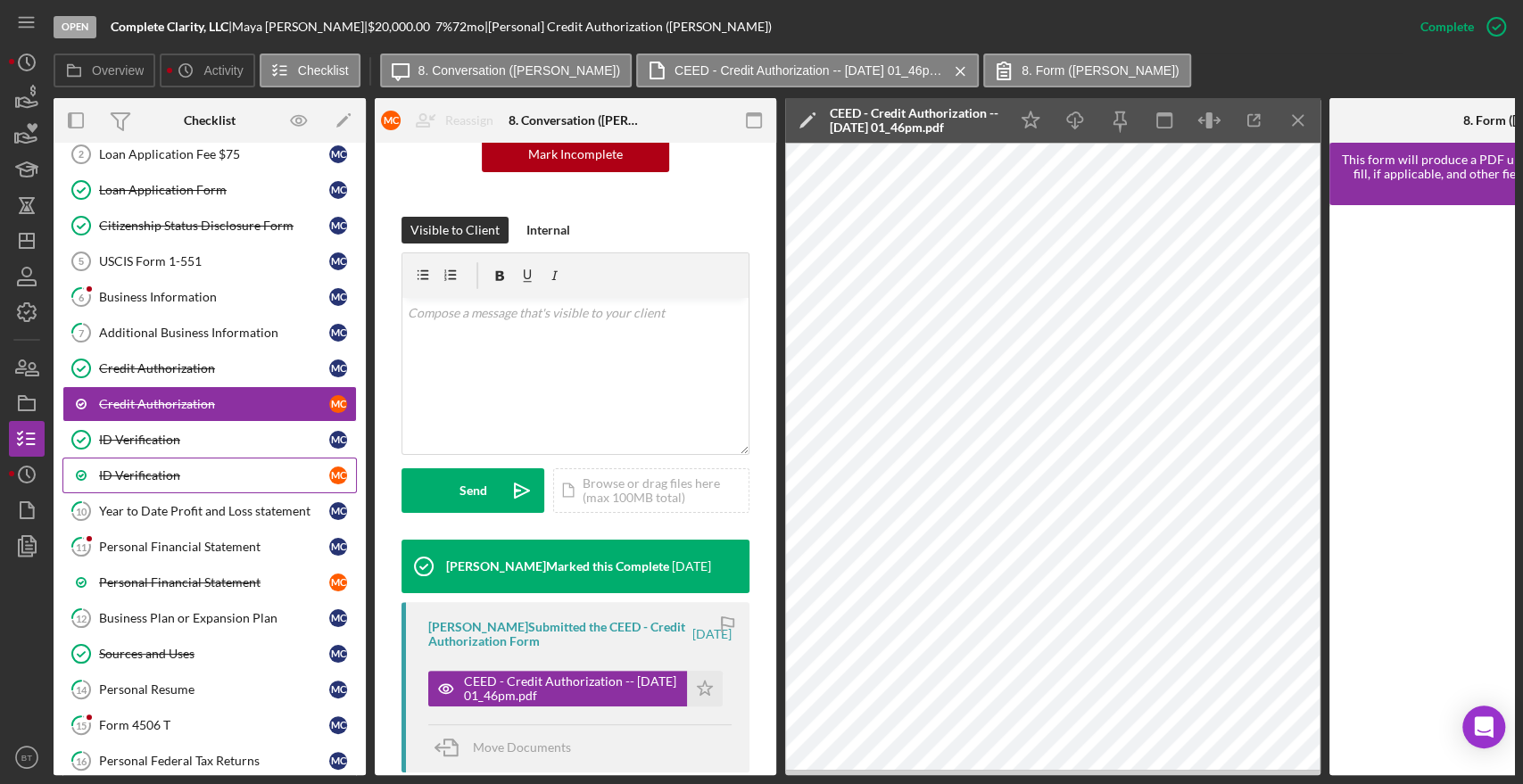
click at [136, 462] on link "ID Verification M C" at bounding box center [209, 475] width 294 height 35
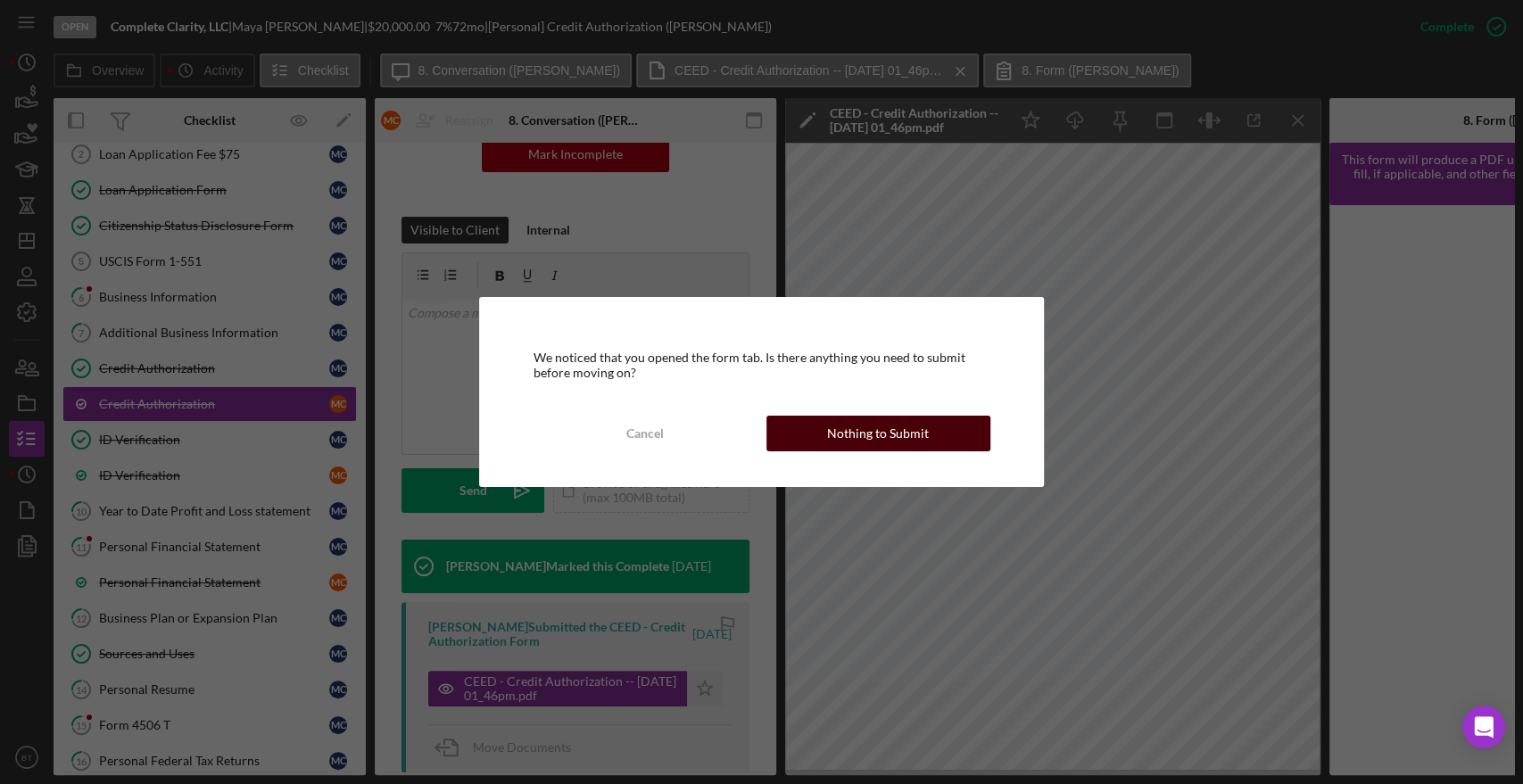
click at [819, 450] on button "Nothing to Submit" at bounding box center [877, 433] width 224 height 35
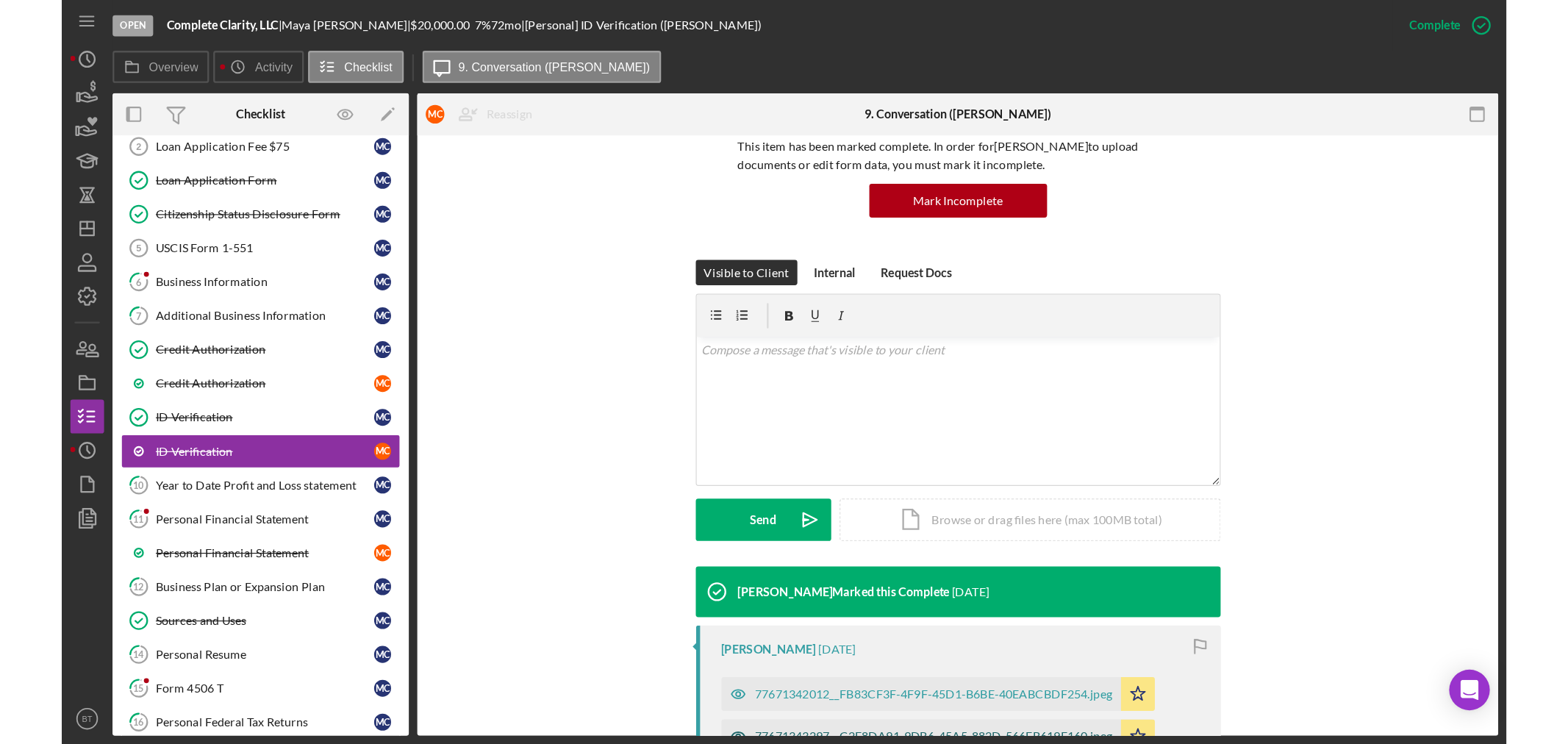
scroll to position [326, 0]
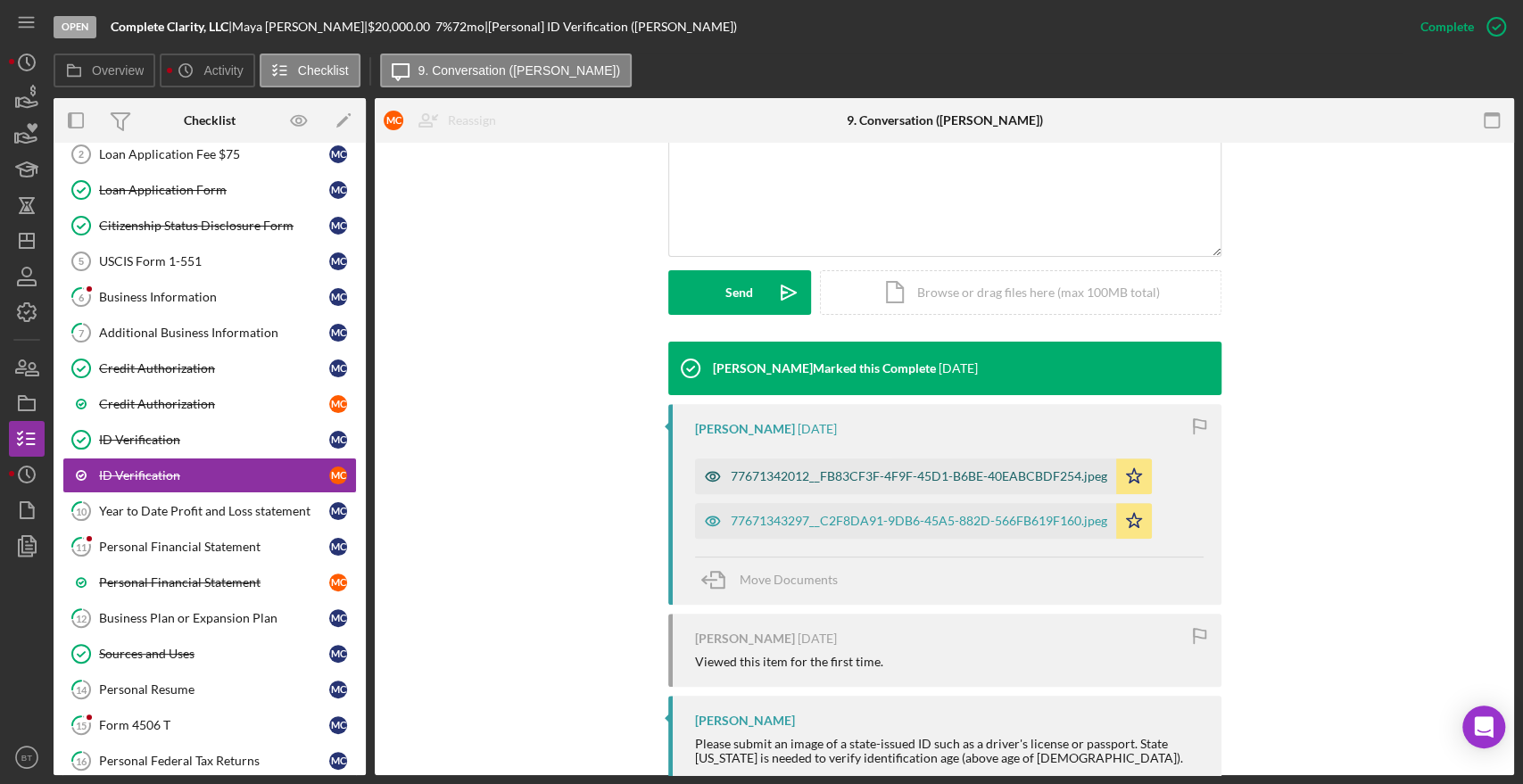
click at [791, 474] on div "77671342012__FB83CF3F-4F9F-45D1-B6BE-40EABCBDF254.jpeg" at bounding box center [918, 476] width 377 height 15
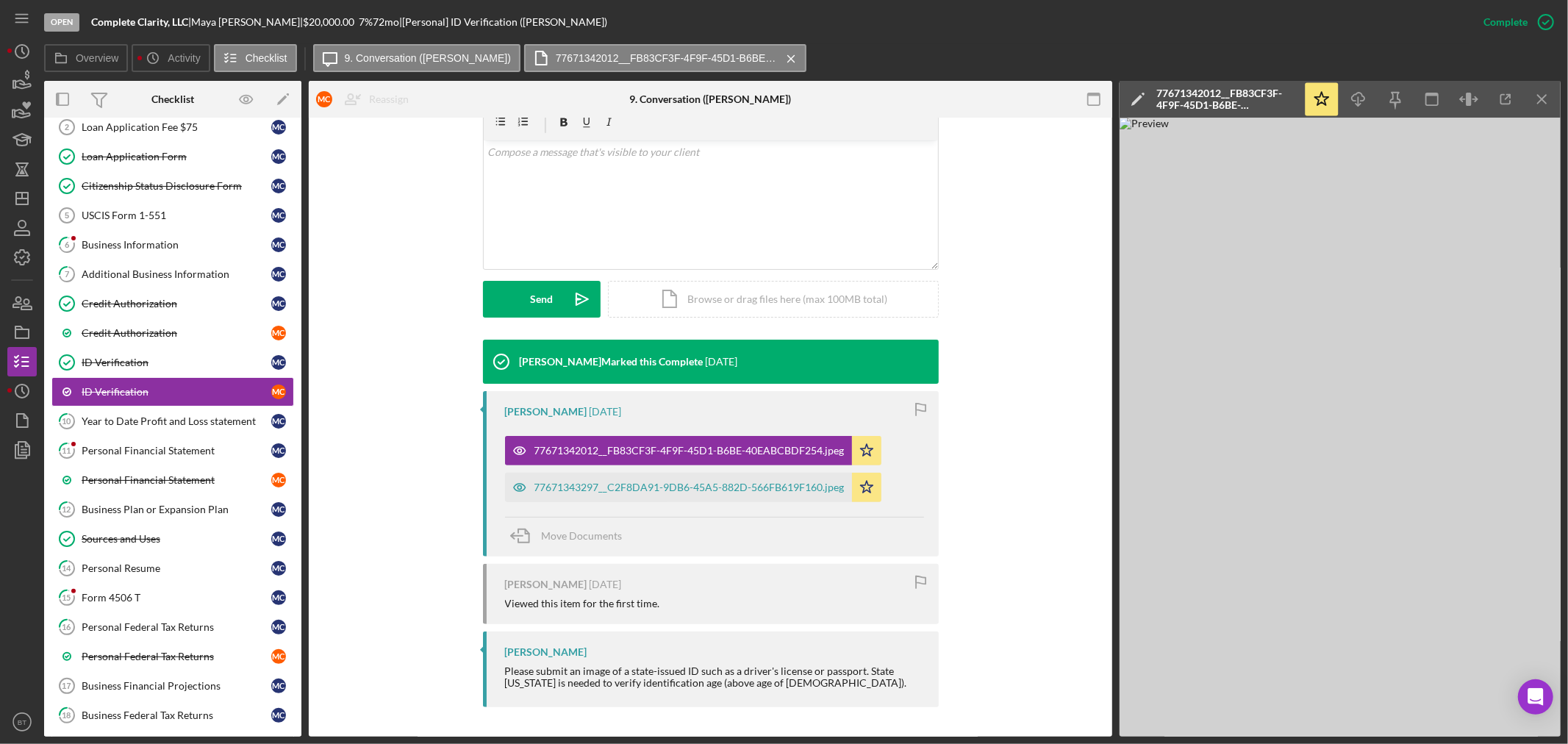
scroll to position [269, 0]
click at [140, 278] on div "Additional Business Information" at bounding box center [176, 274] width 189 height 12
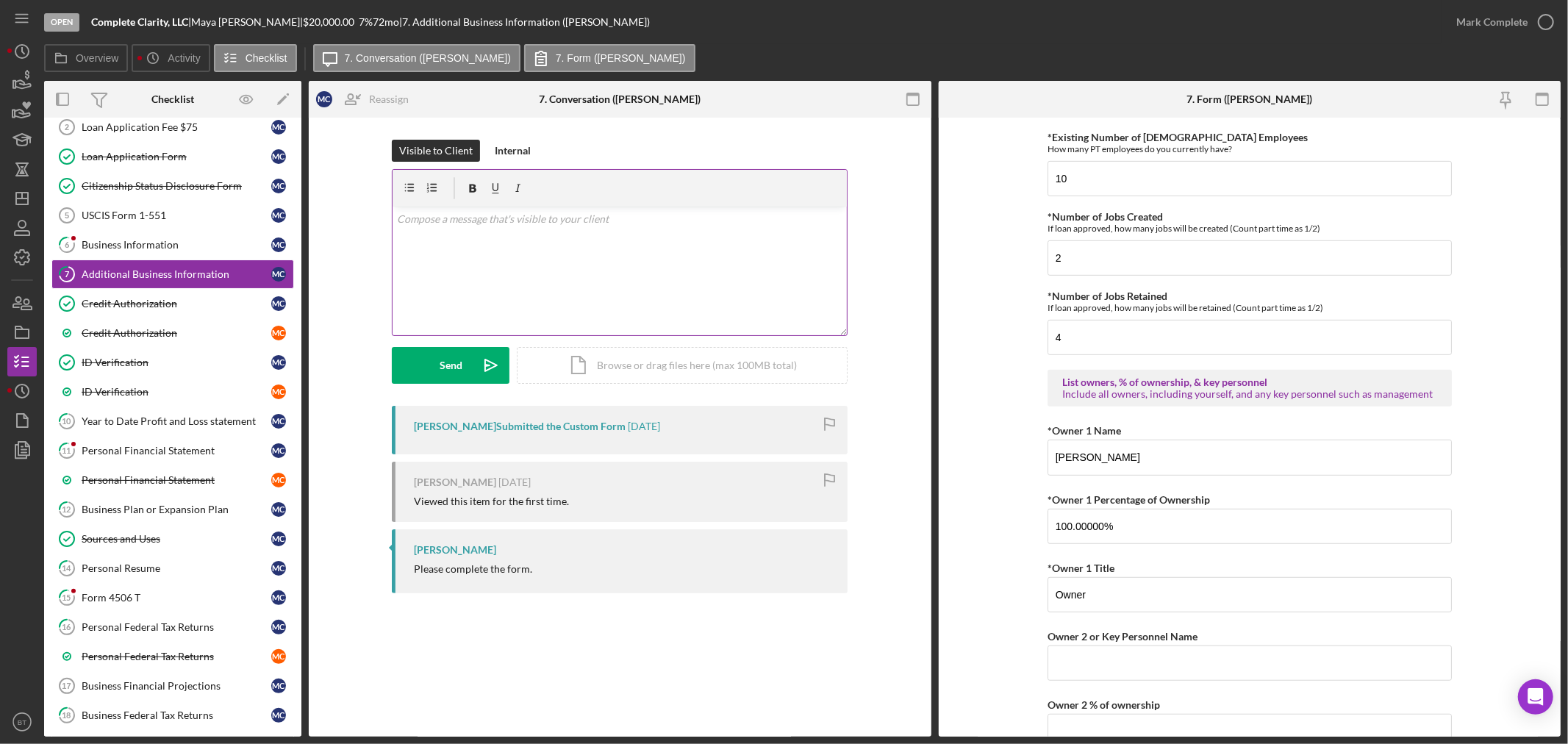
scroll to position [653, 0]
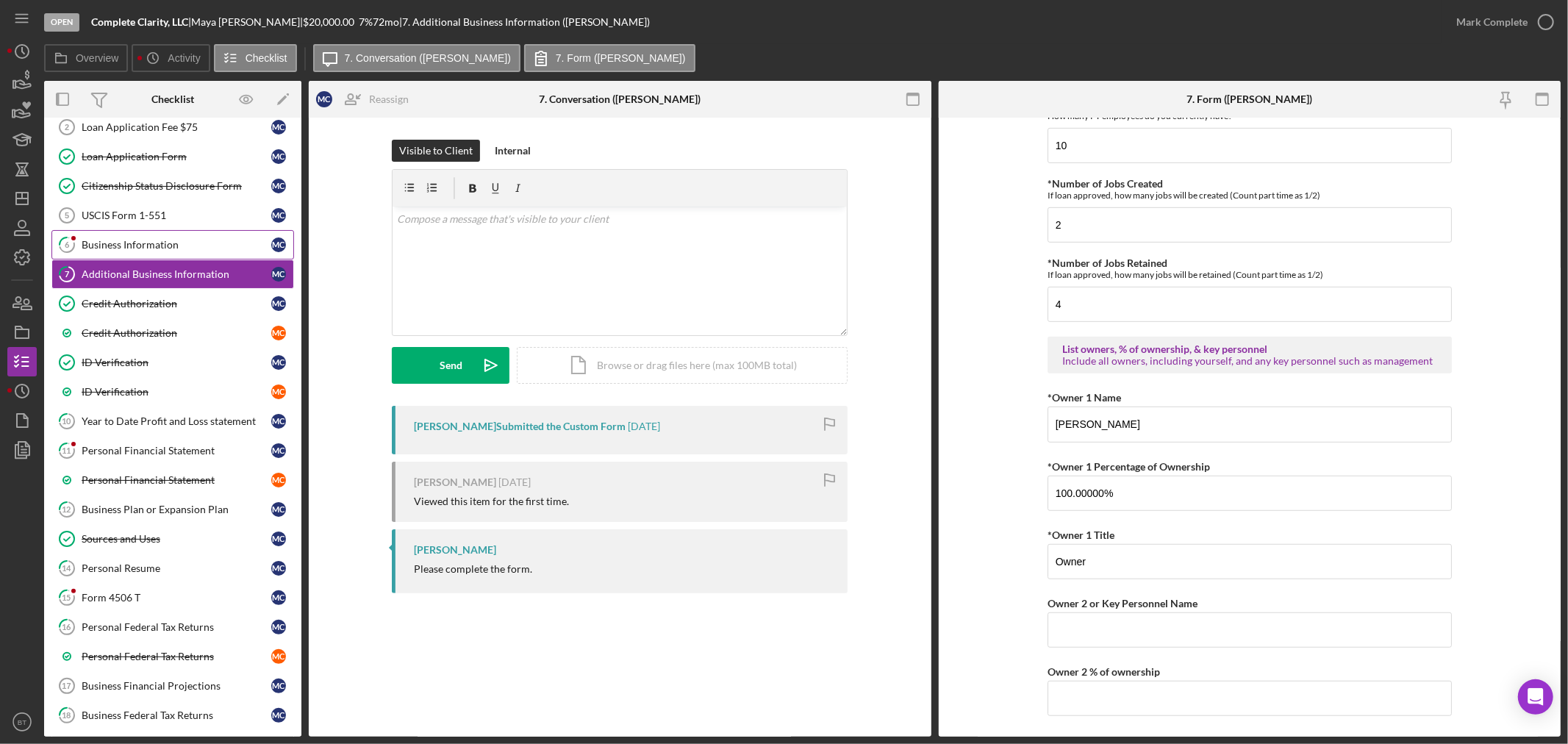
click at [112, 231] on link "6 Business Information M C" at bounding box center [173, 244] width 243 height 29
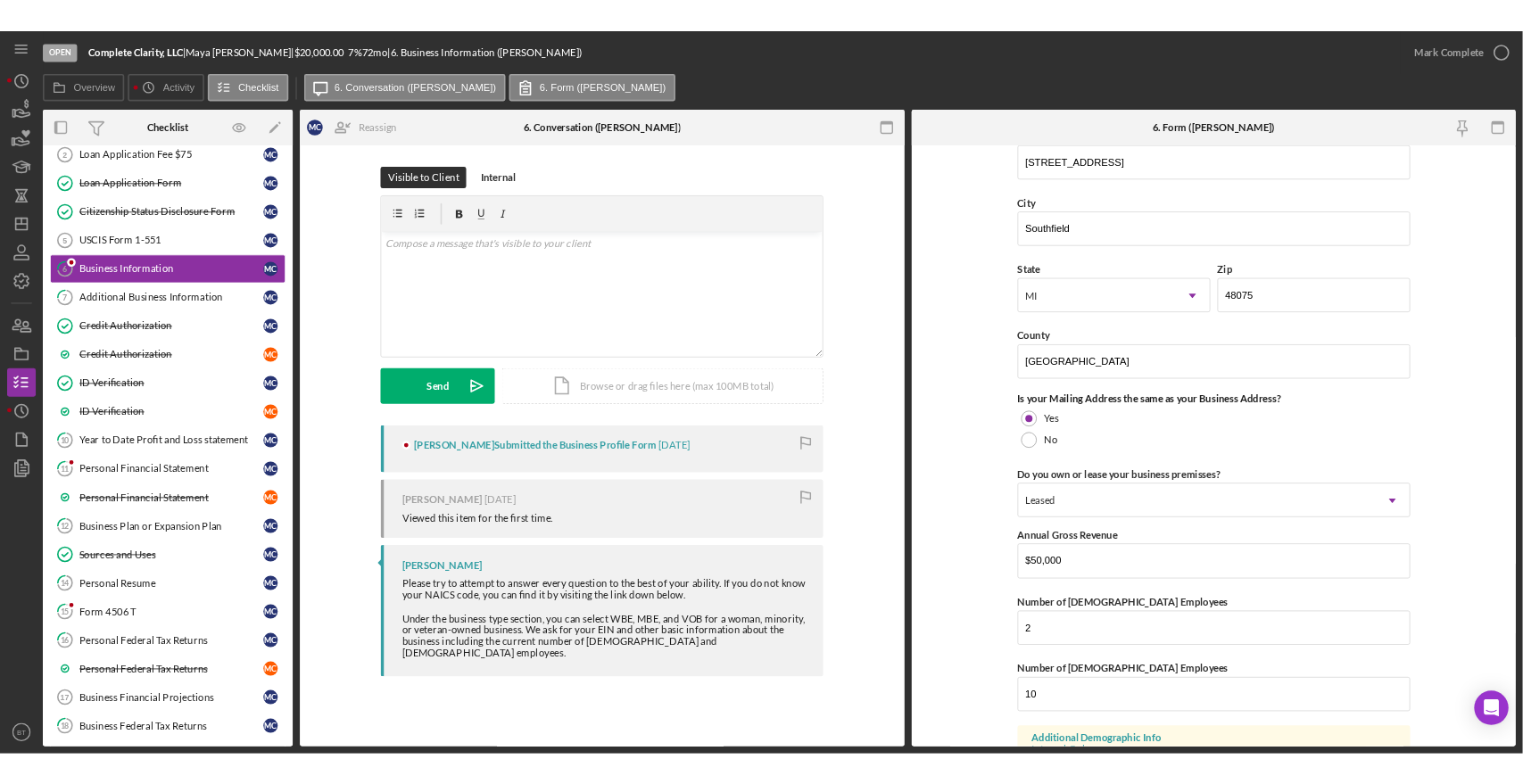
scroll to position [990, 0]
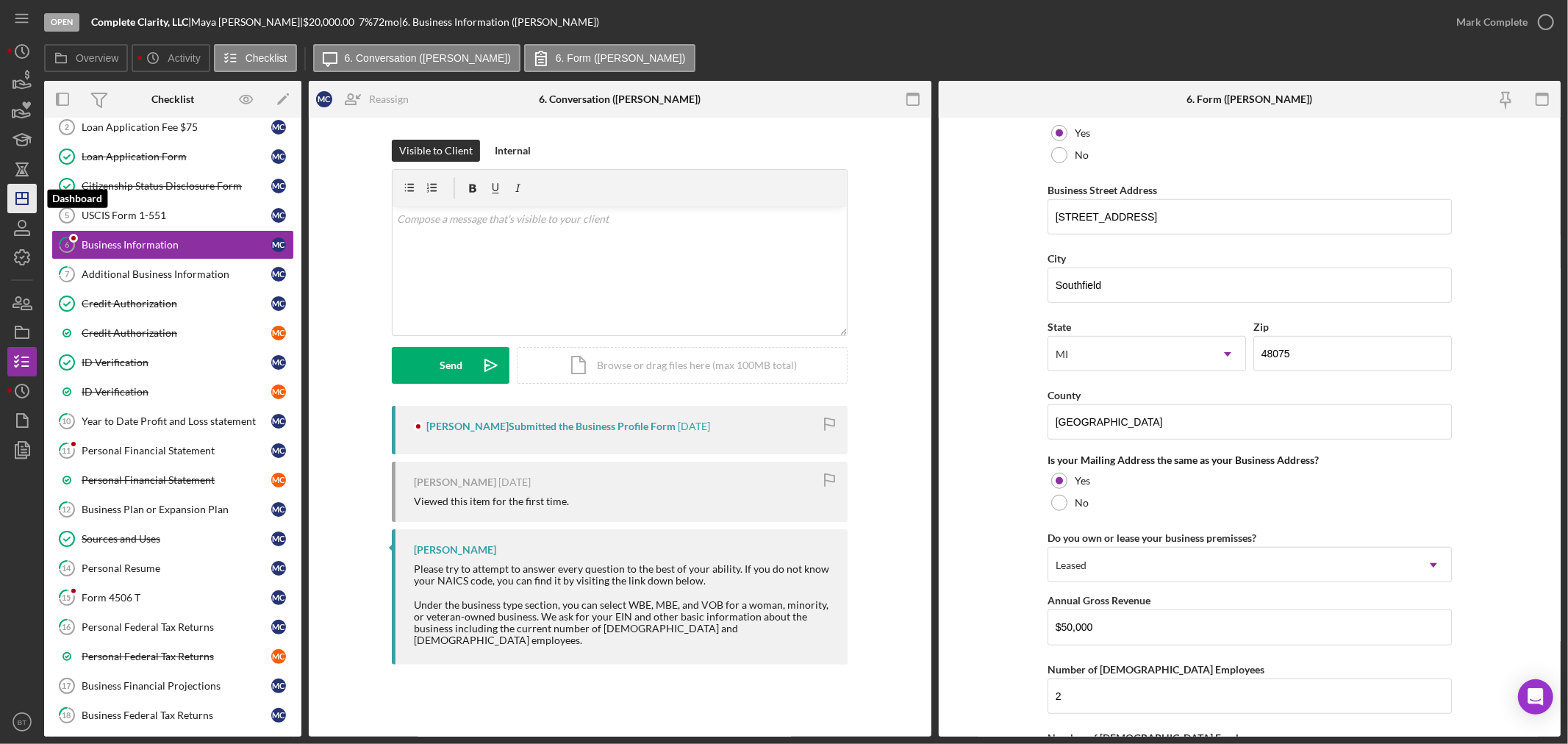
click at [12, 192] on icon "Icon/Dashboard" at bounding box center [23, 198] width 37 height 37
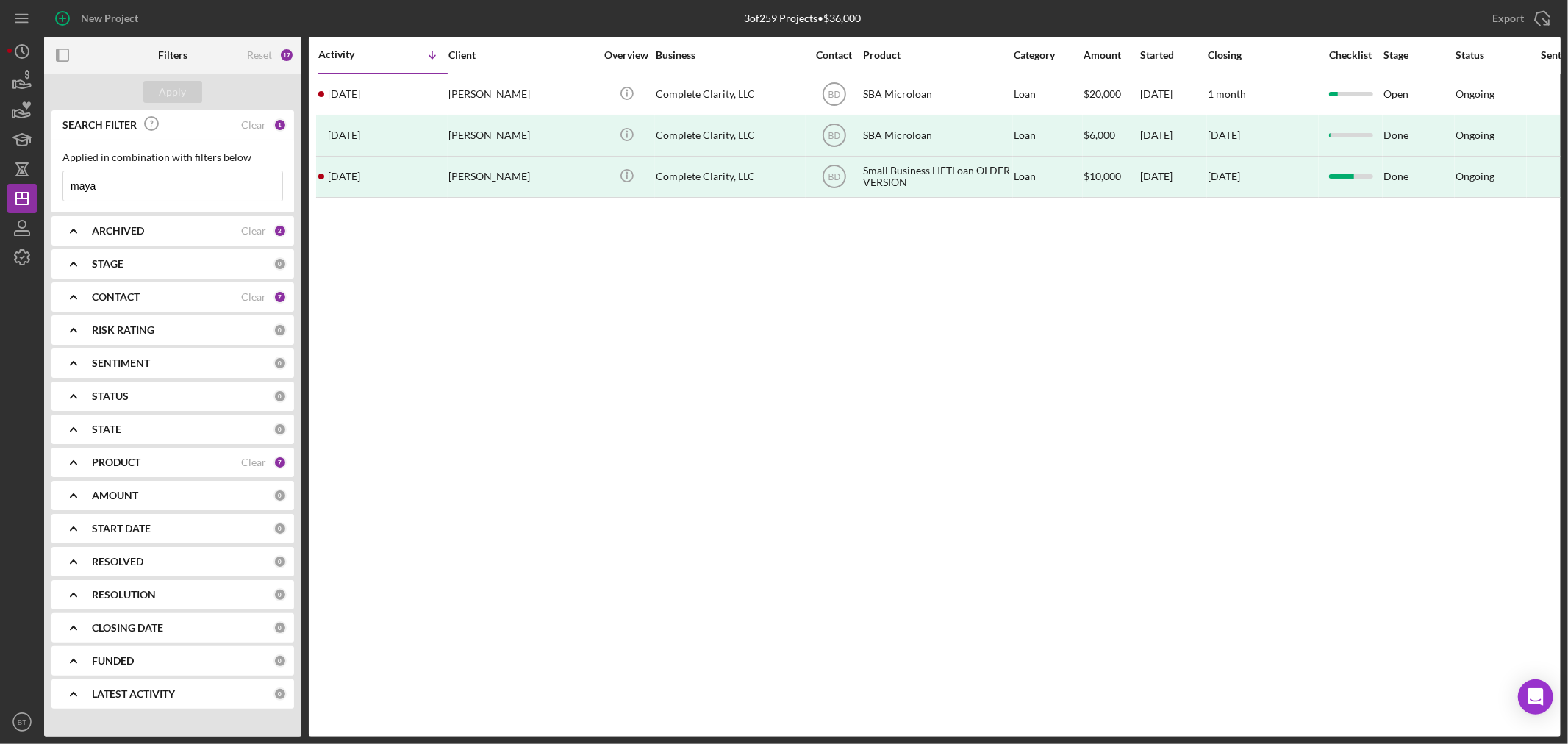
click at [177, 179] on input "maya" at bounding box center [173, 185] width 219 height 29
drag, startPoint x: 177, startPoint y: 179, endPoint x: 83, endPoint y: 177, distance: 94.0
click at [83, 177] on input "maya" at bounding box center [173, 185] width 219 height 29
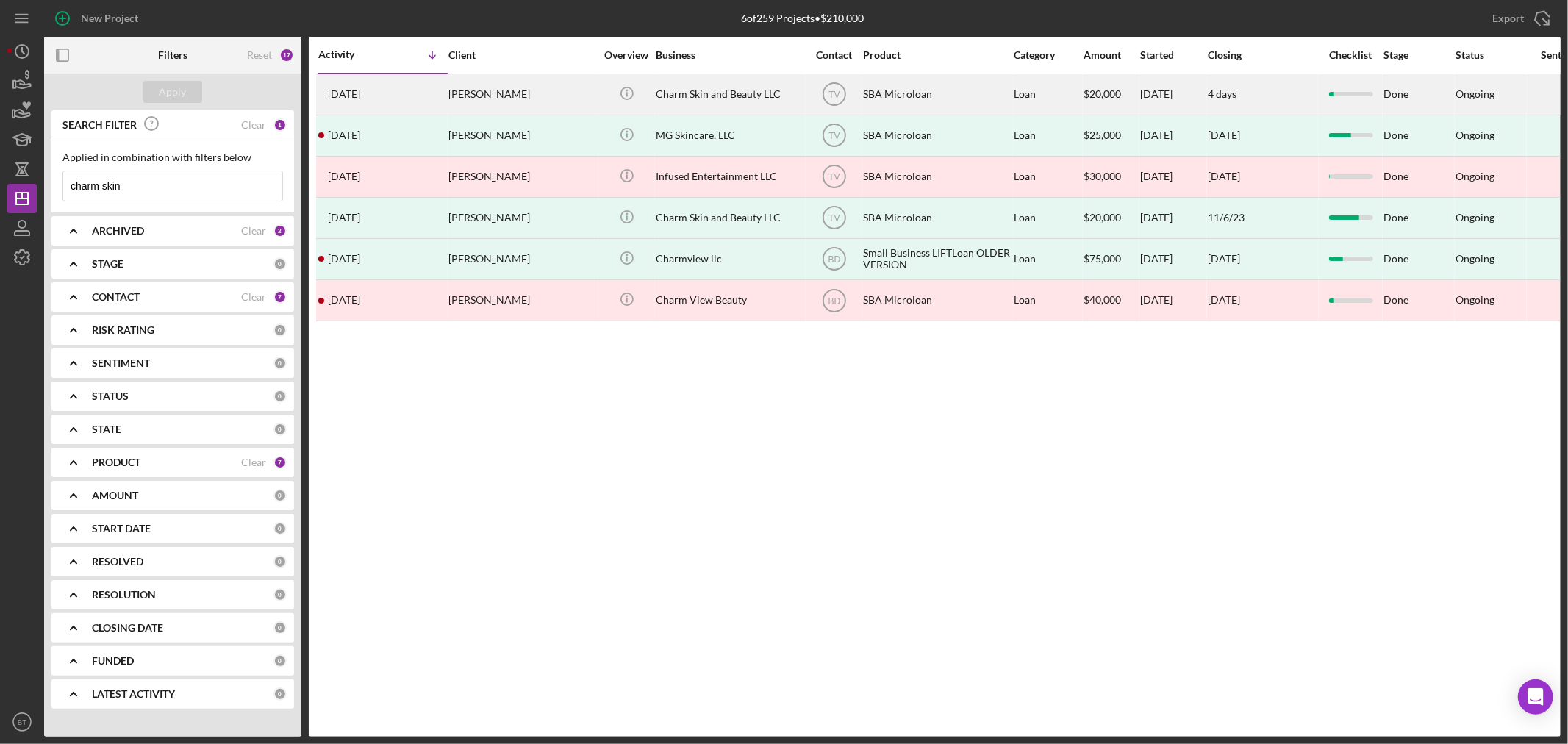
type input "charm skin"
click at [471, 84] on div "Shanel Satchel" at bounding box center [522, 94] width 147 height 39
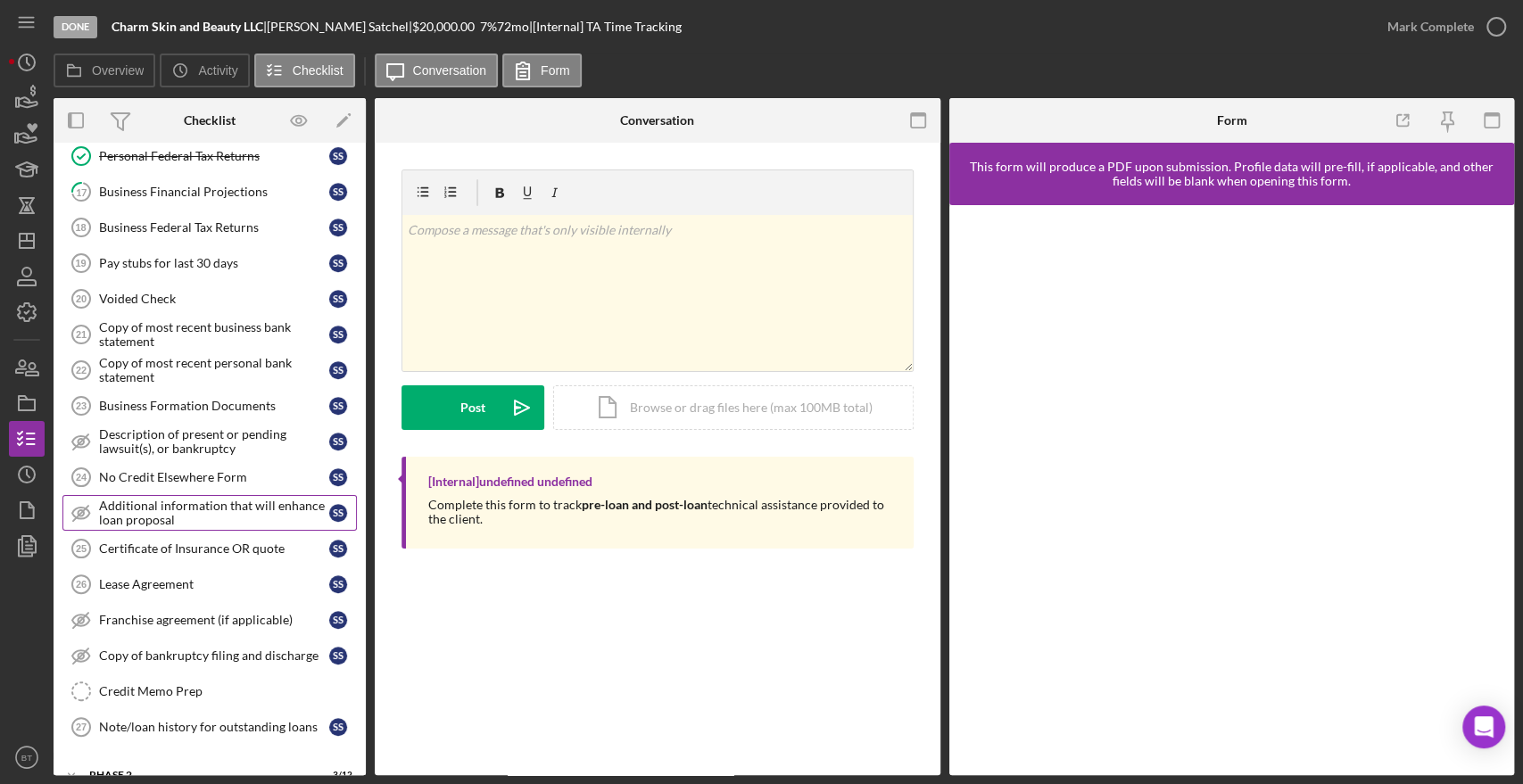
scroll to position [641, 0]
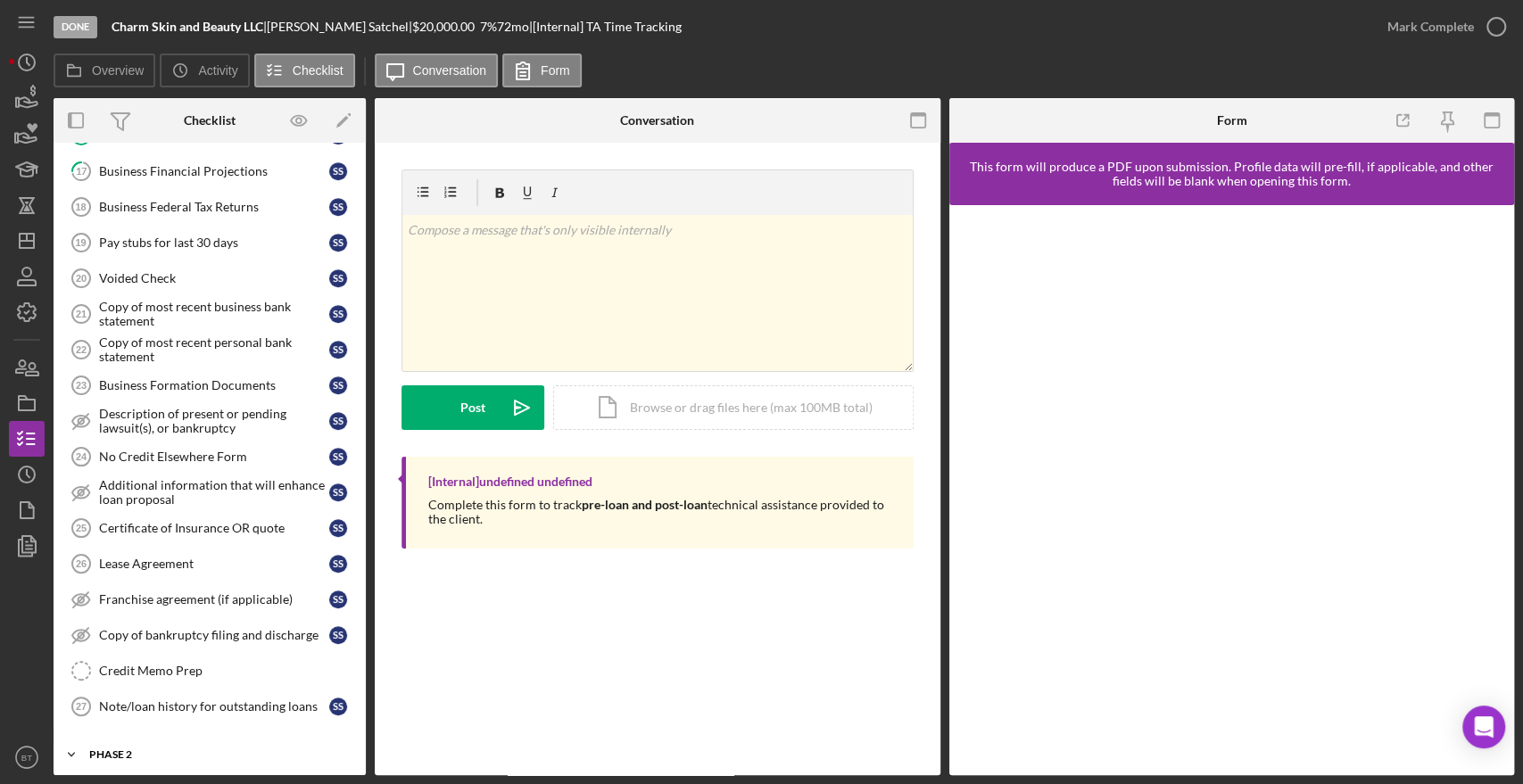
click at [152, 749] on div "Phase 2" at bounding box center [216, 754] width 254 height 11
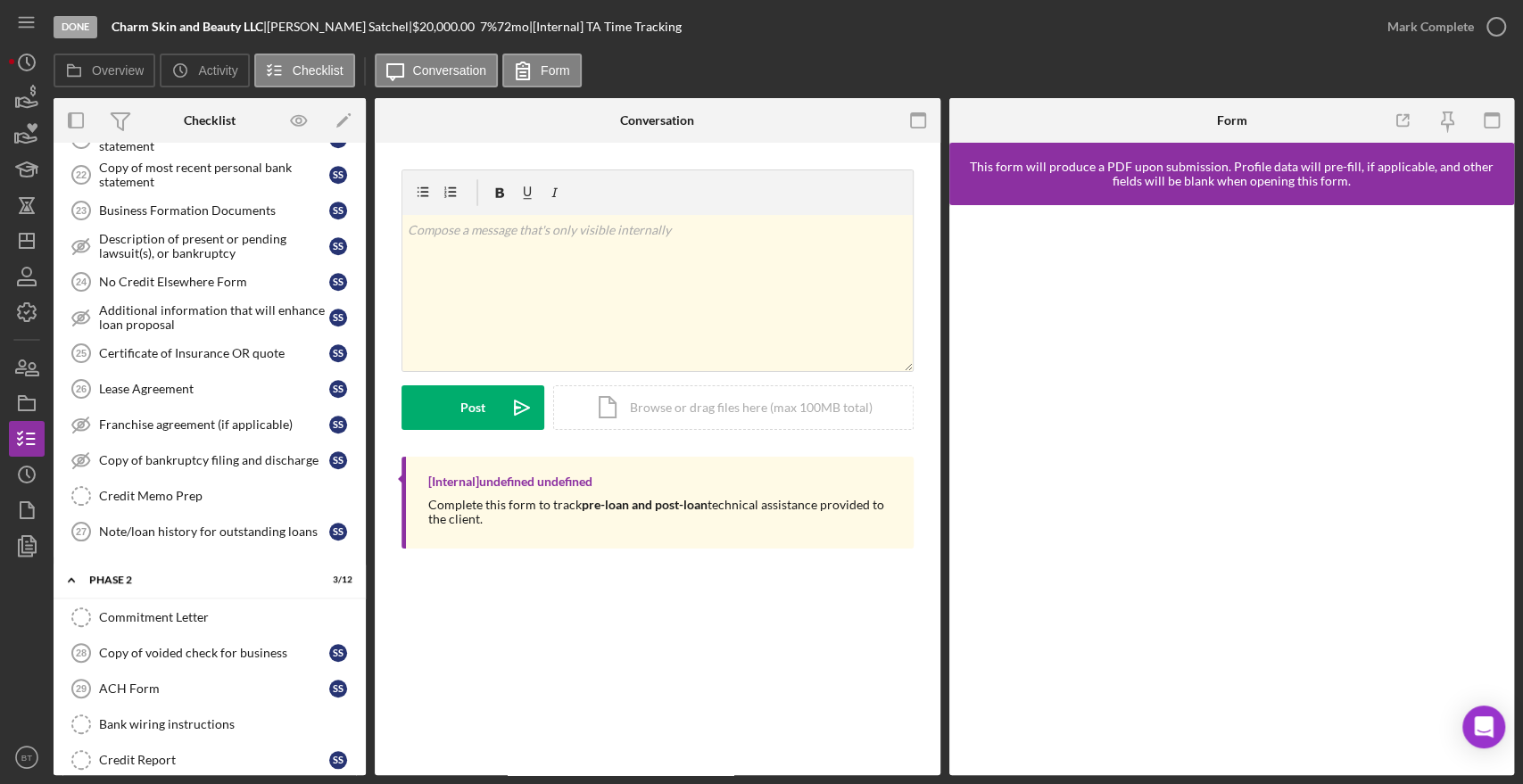
scroll to position [1076, 0]
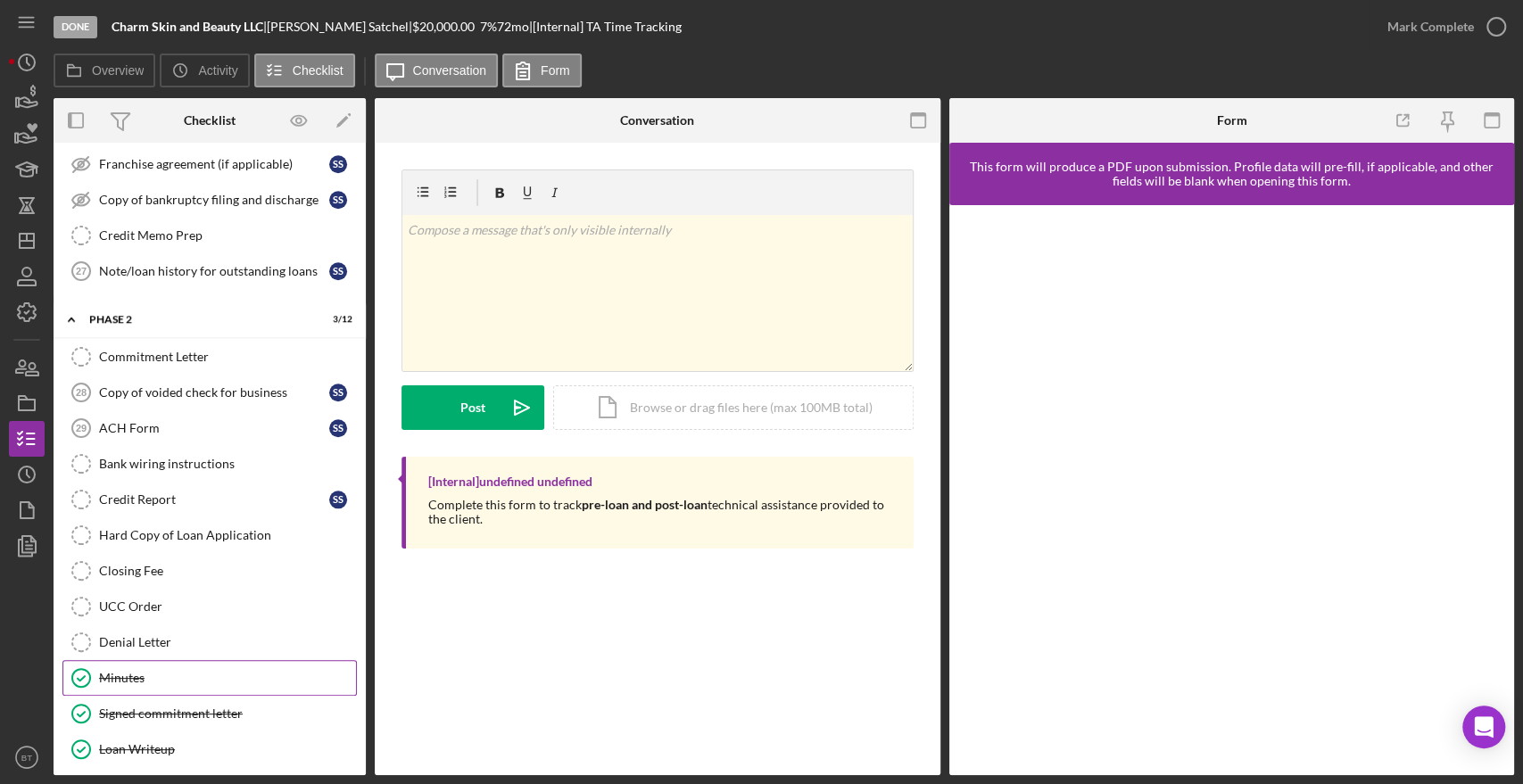
click at [125, 671] on div "Minutes" at bounding box center [227, 677] width 257 height 15
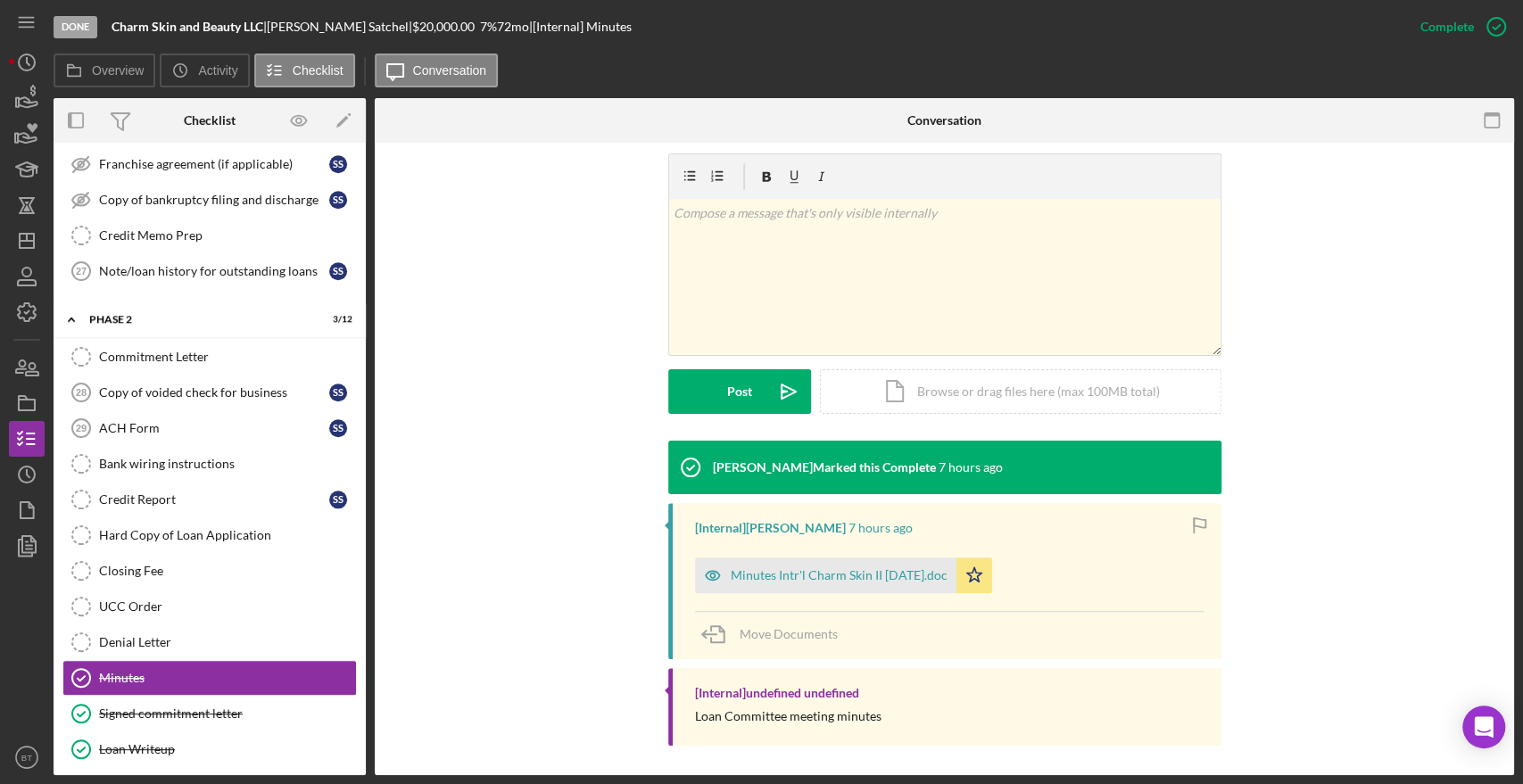
scroll to position [267, 0]
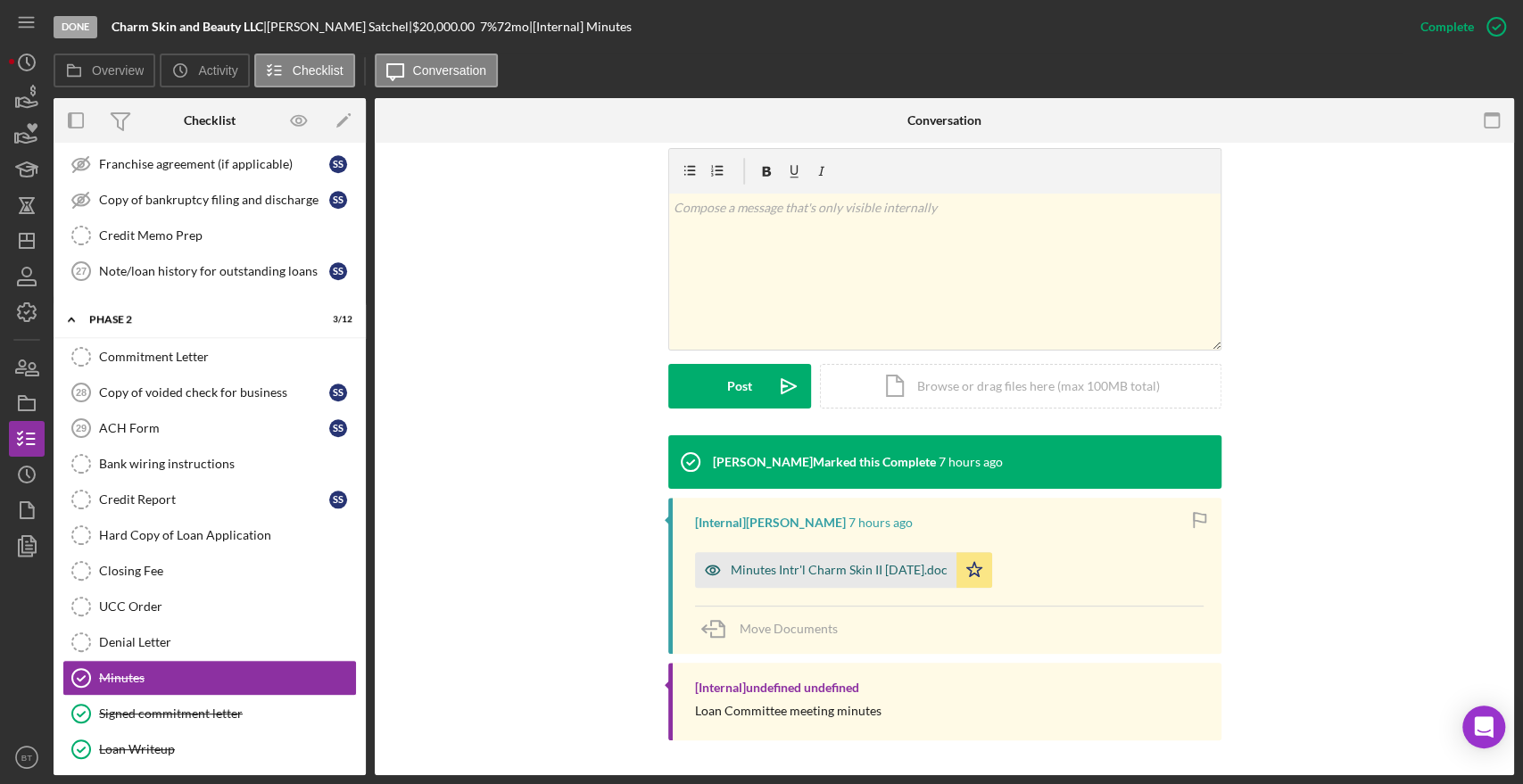
click at [793, 565] on div "Minutes Intr'l Charm Skin II [DATE].doc" at bounding box center [839, 569] width 217 height 15
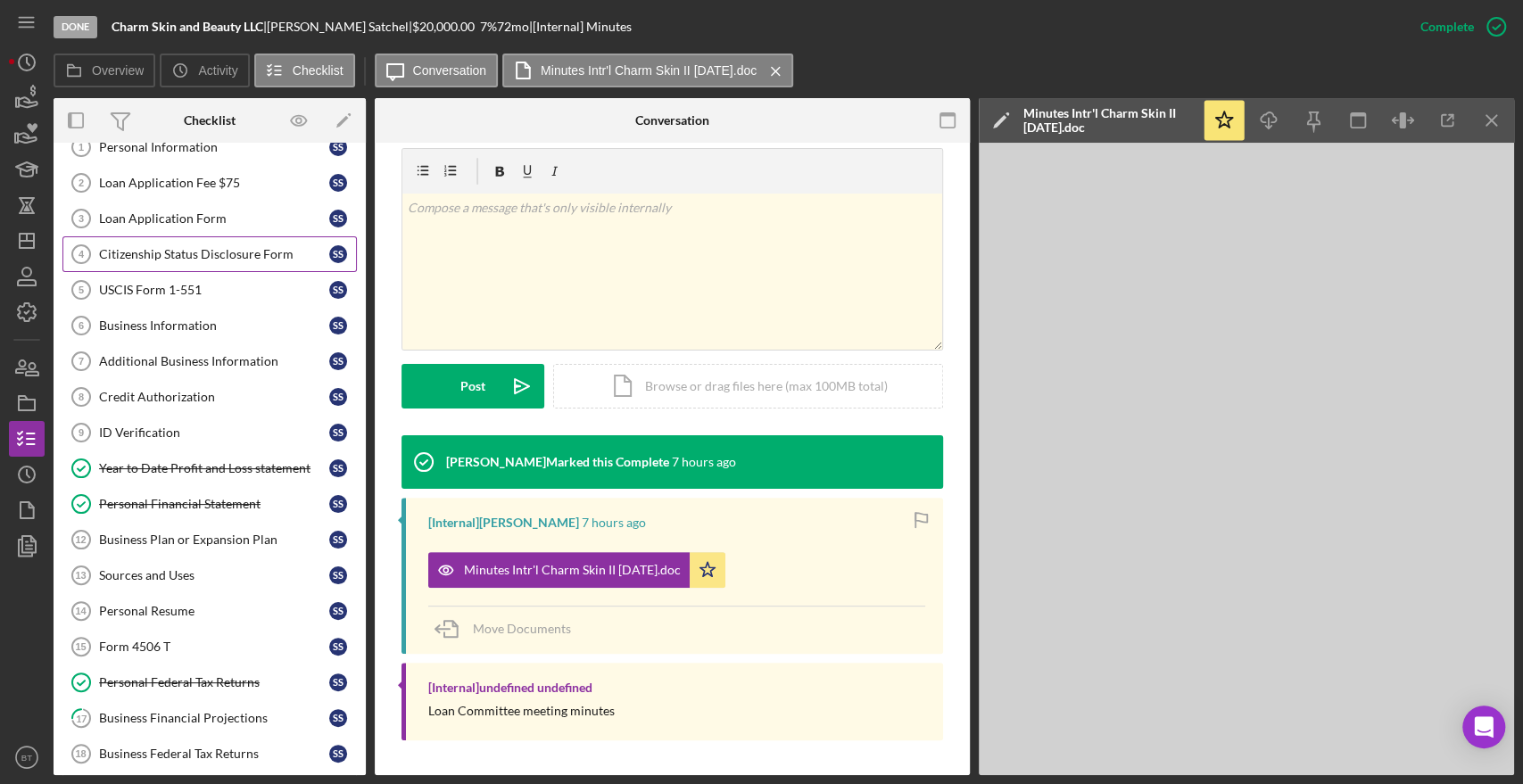
scroll to position [0, 0]
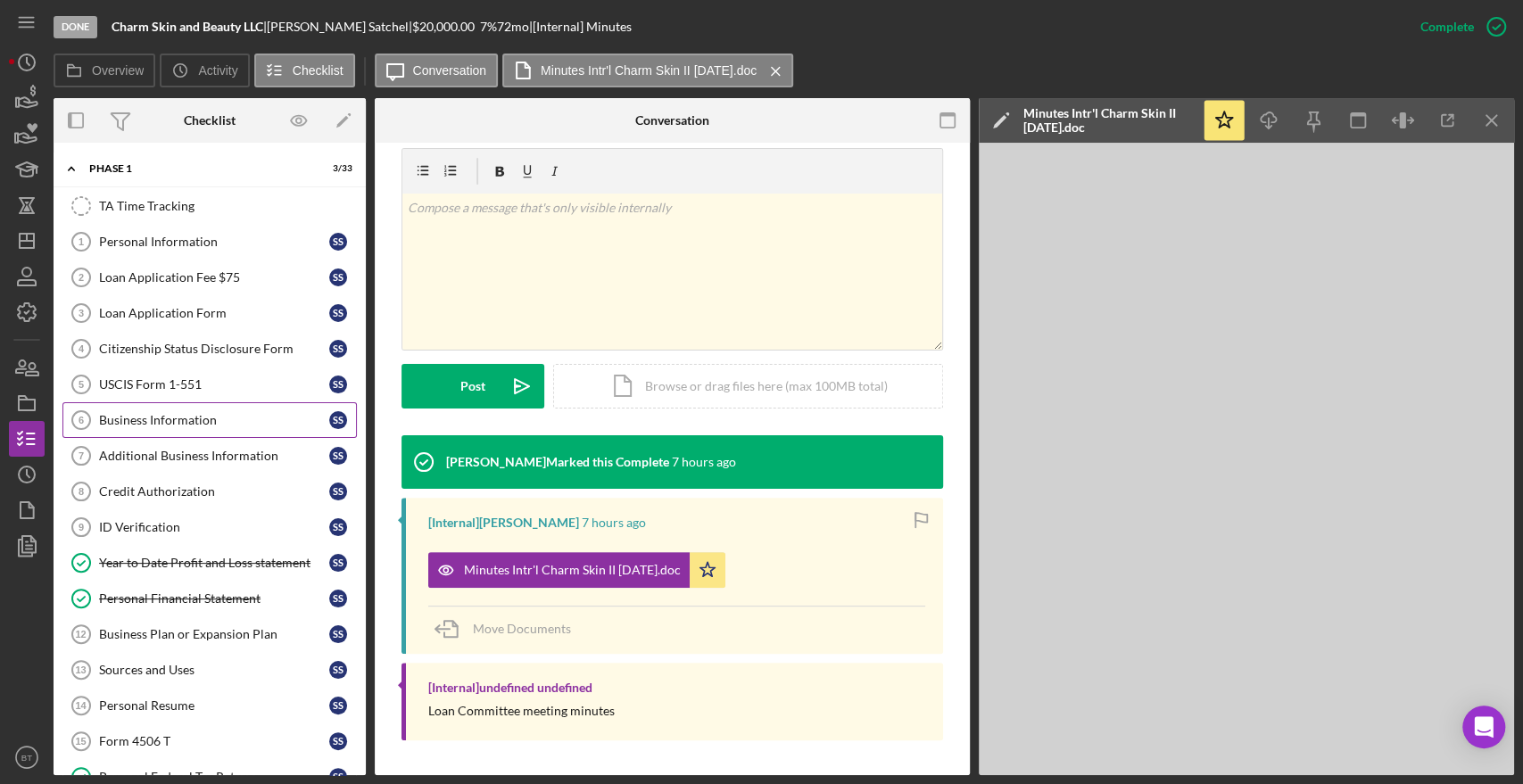
click at [168, 427] on link "Business Information 6 Business Information S S" at bounding box center [209, 419] width 294 height 35
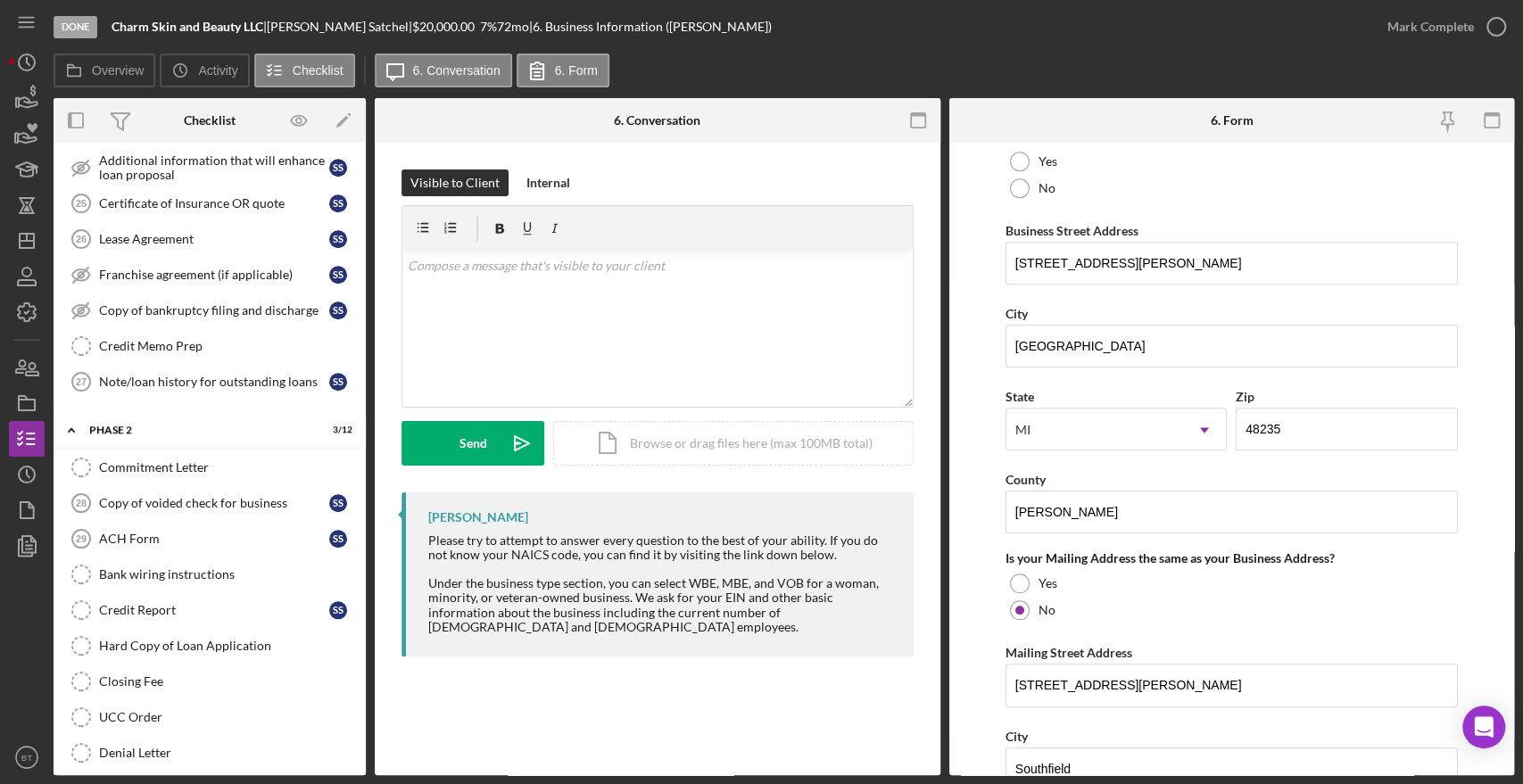
scroll to position [1076, 0]
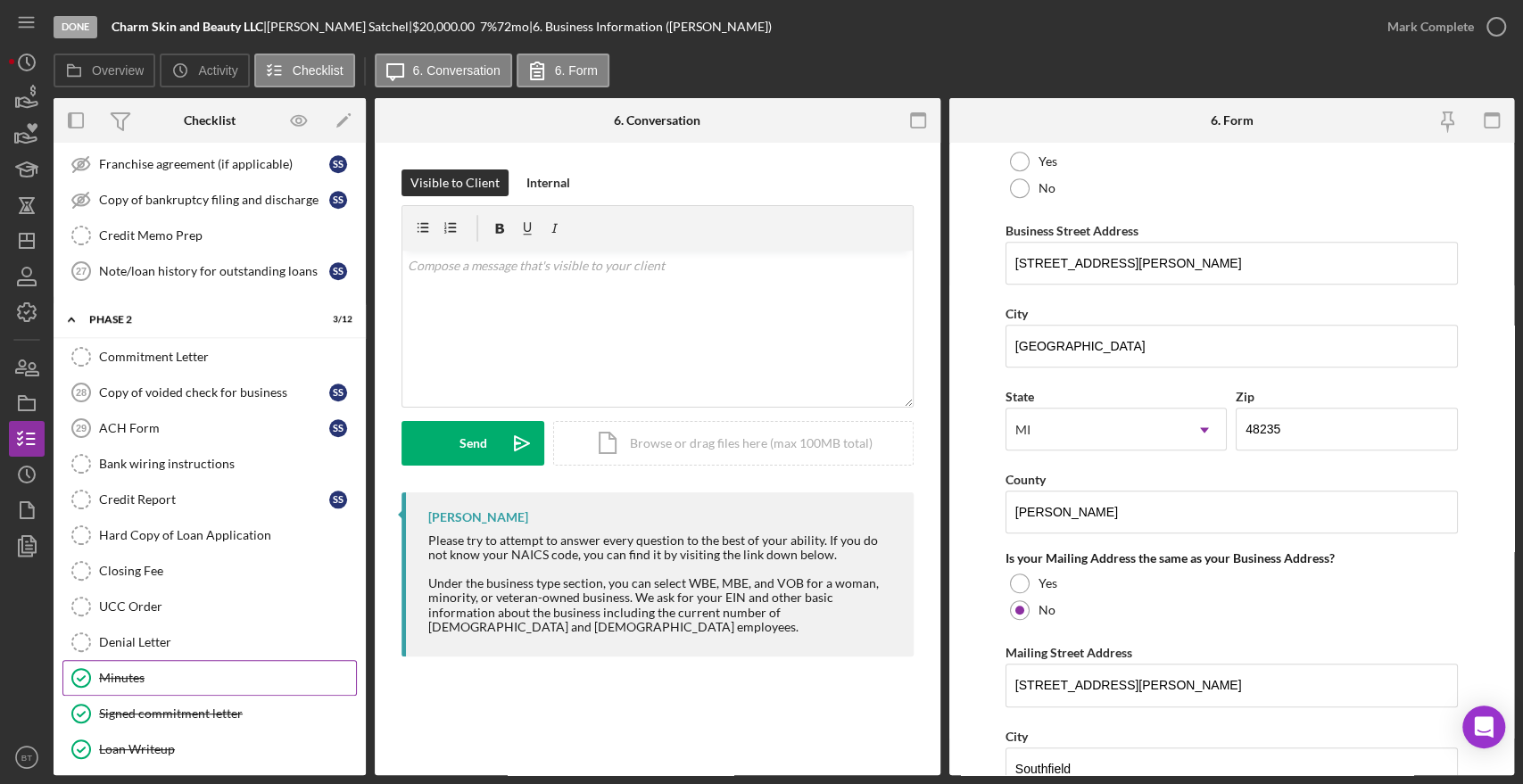
click at [167, 671] on div "Minutes" at bounding box center [227, 677] width 257 height 15
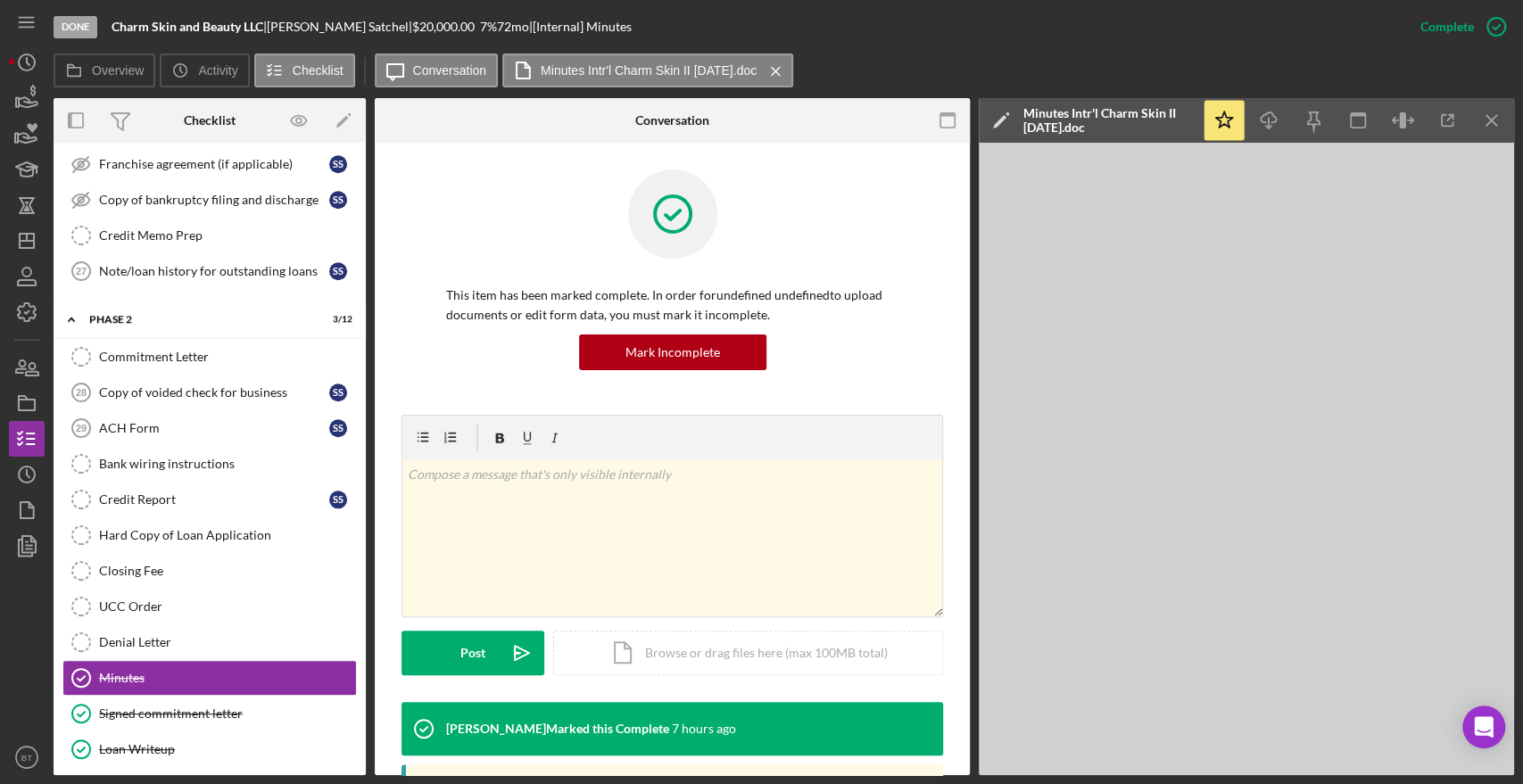
click at [643, 723] on div "Todd Vanappledorn Marked this Complete" at bounding box center [558, 728] width 223 height 15
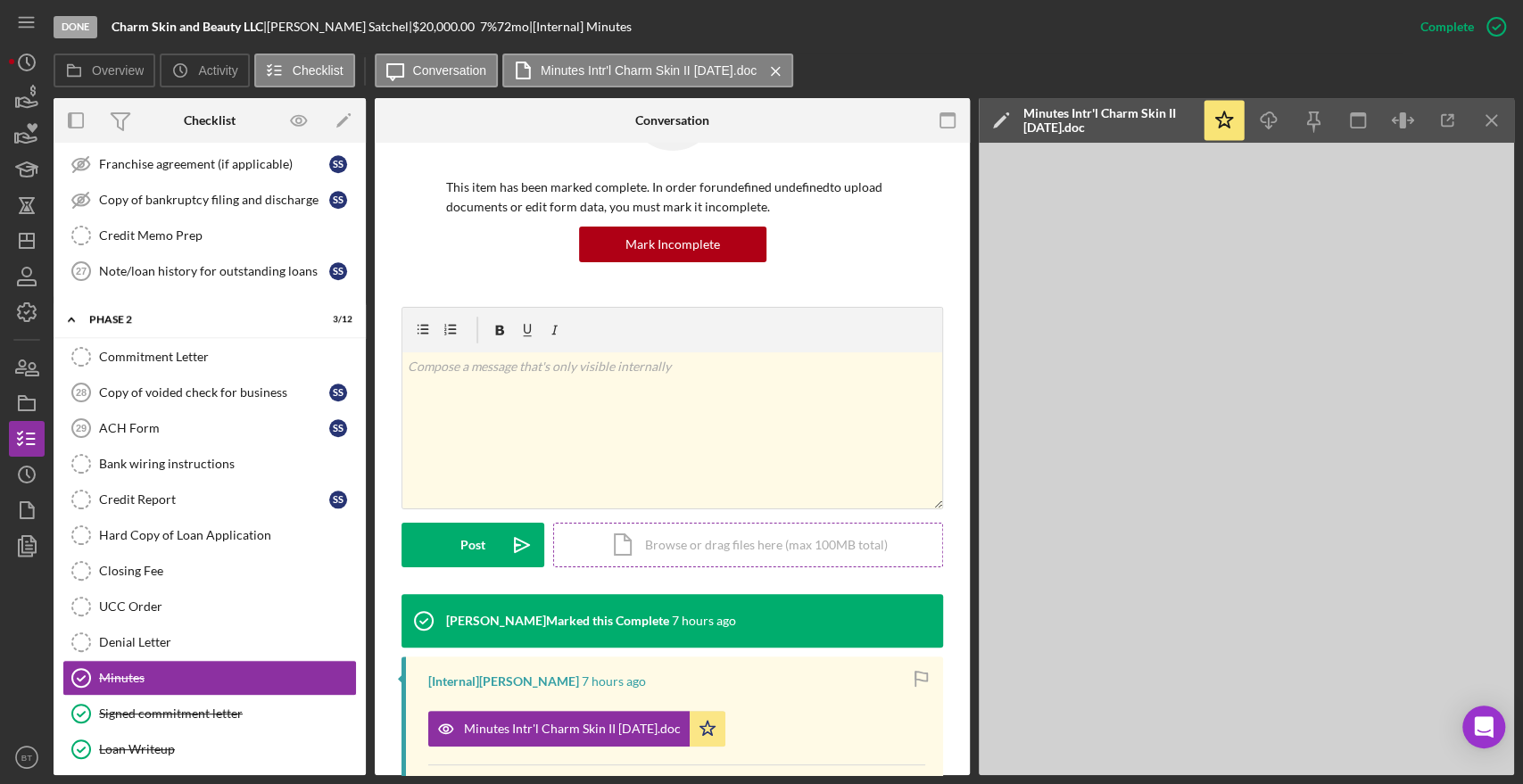
scroll to position [267, 0]
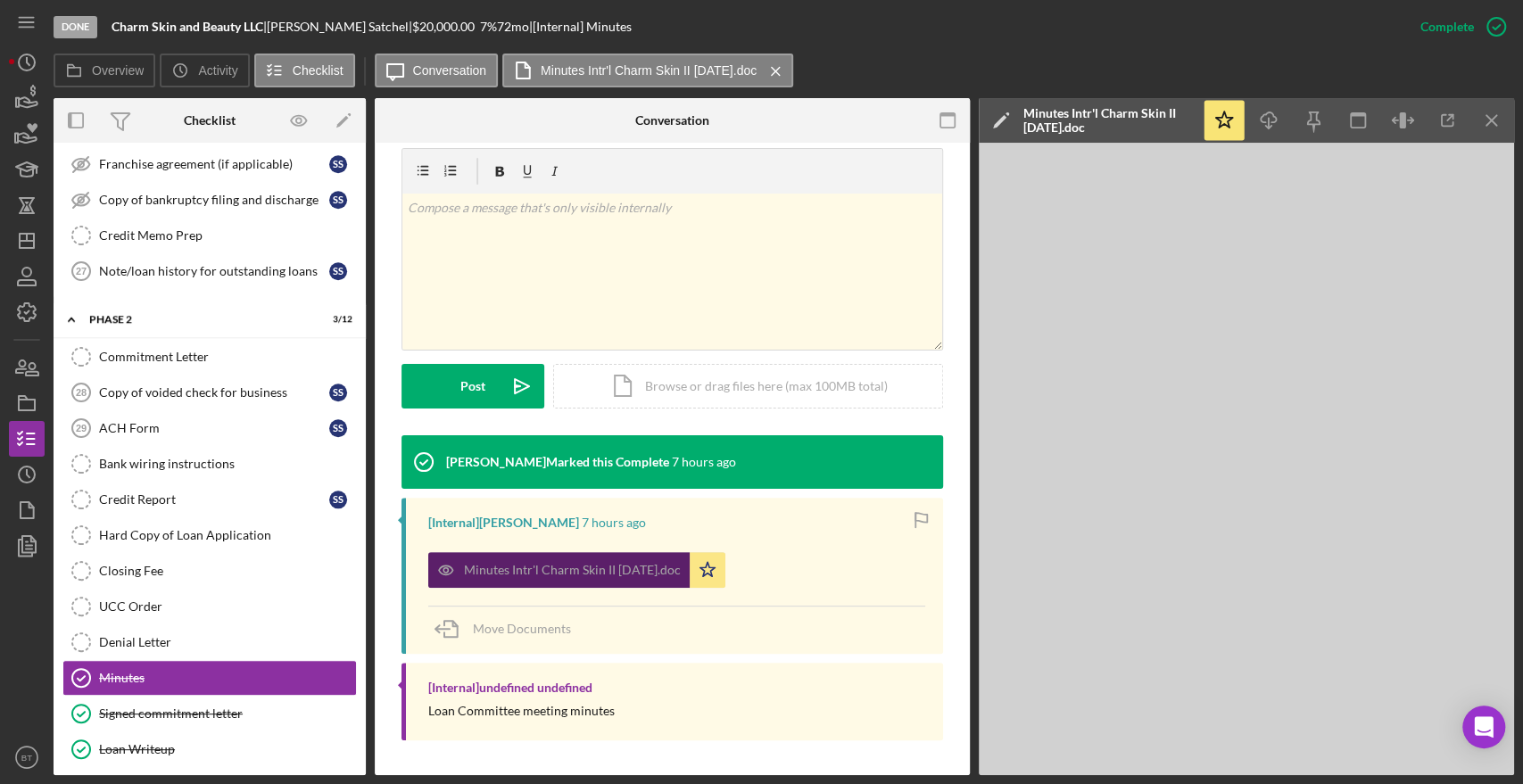
click at [560, 575] on div "Minutes Intr'l Charm Skin II [DATE].doc" at bounding box center [572, 569] width 217 height 15
click at [1437, 119] on icon "button" at bounding box center [1447, 120] width 40 height 40
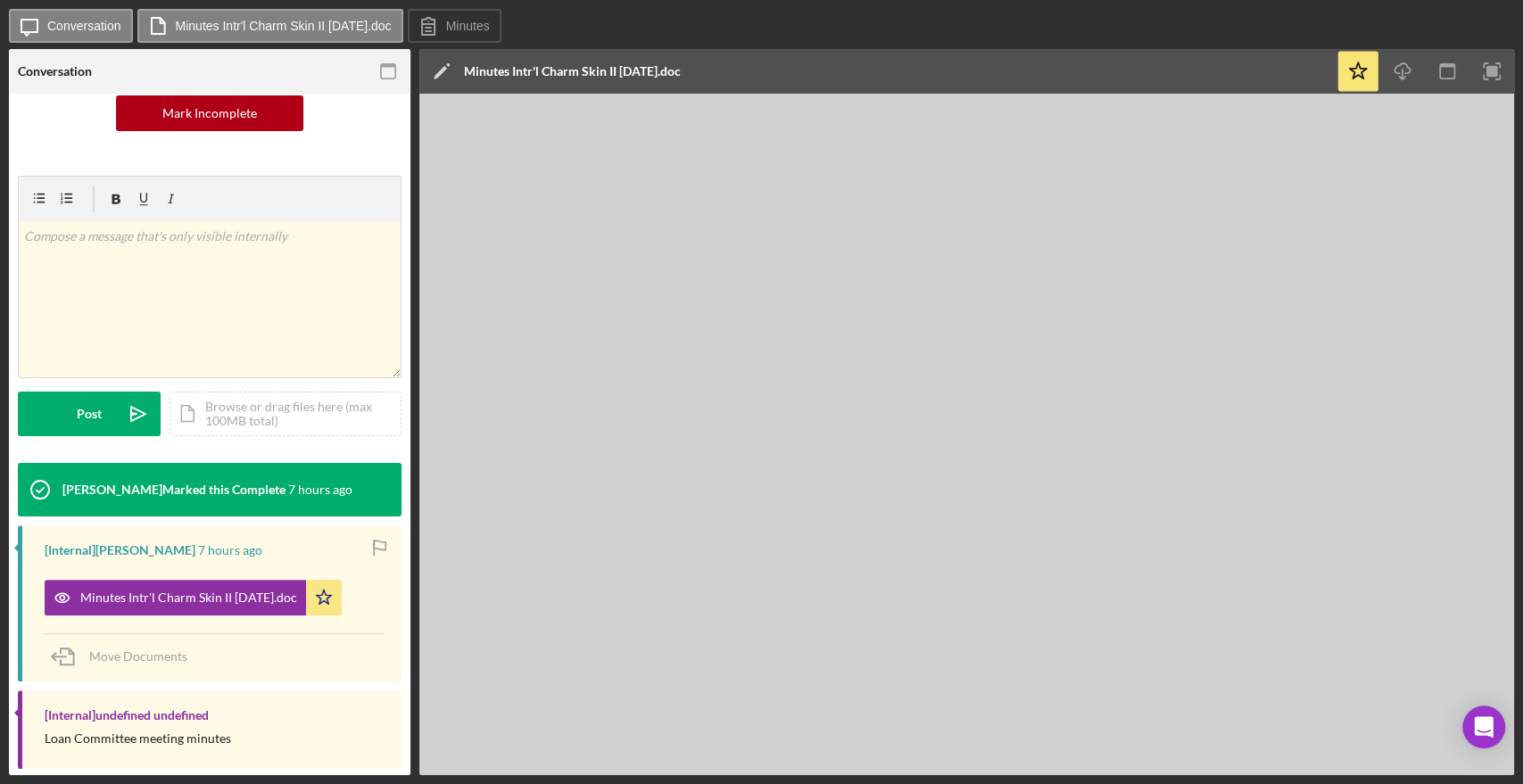
scroll to position [197, 0]
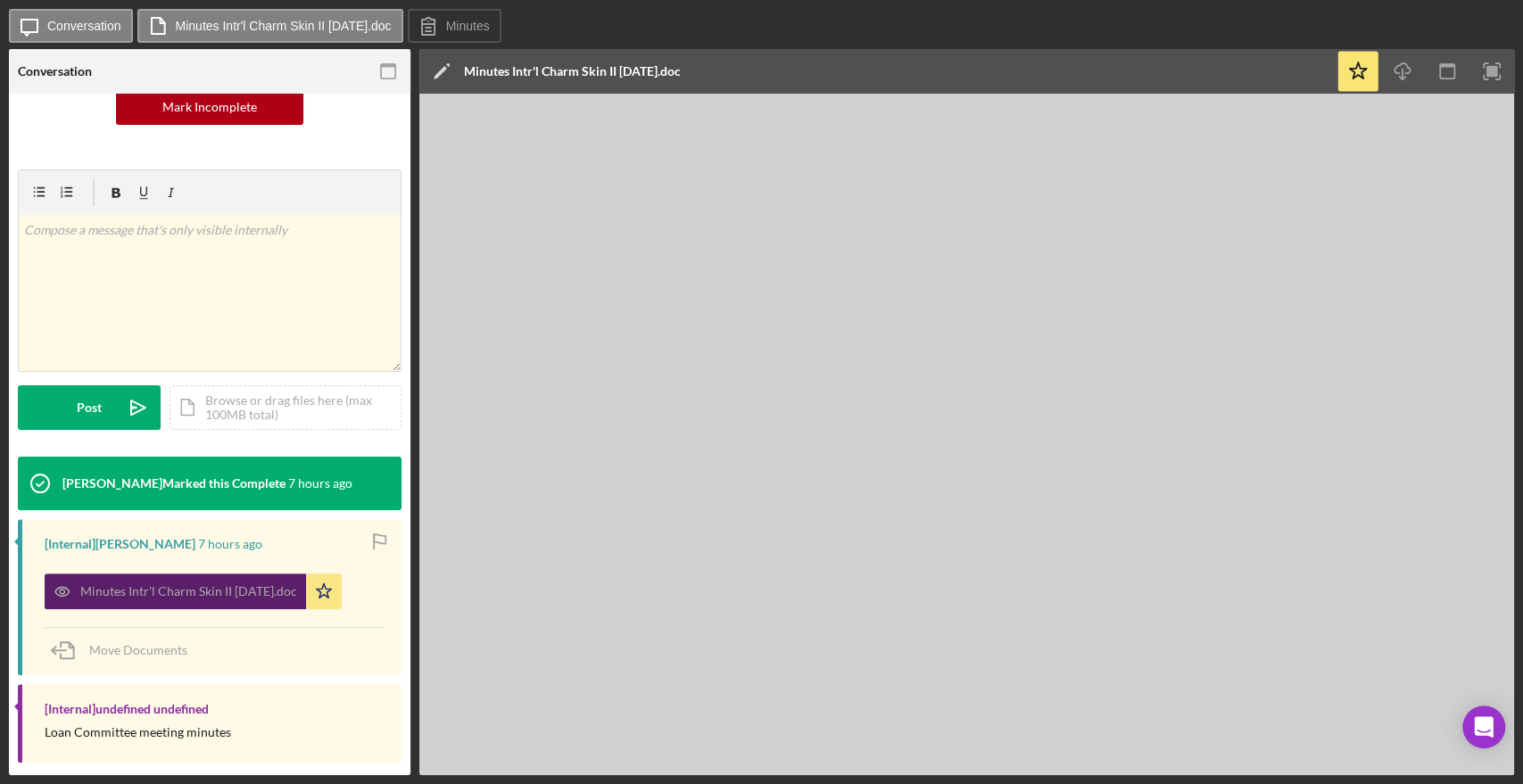
click at [207, 590] on div "Minutes Intr'l Charm Skin II [DATE].doc" at bounding box center [189, 590] width 217 height 15
